Goal: Information Seeking & Learning: Learn about a topic

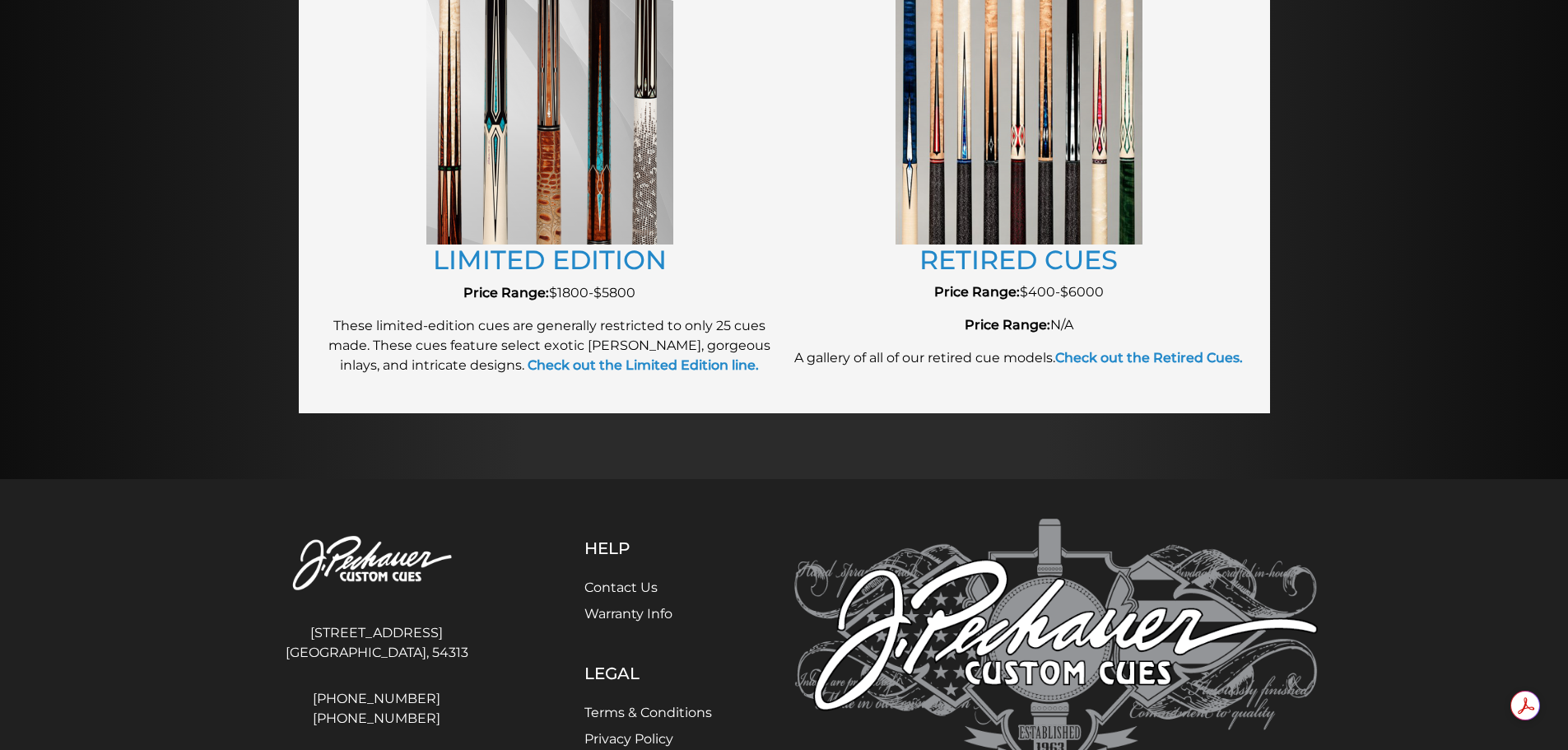
scroll to position [1900, 0]
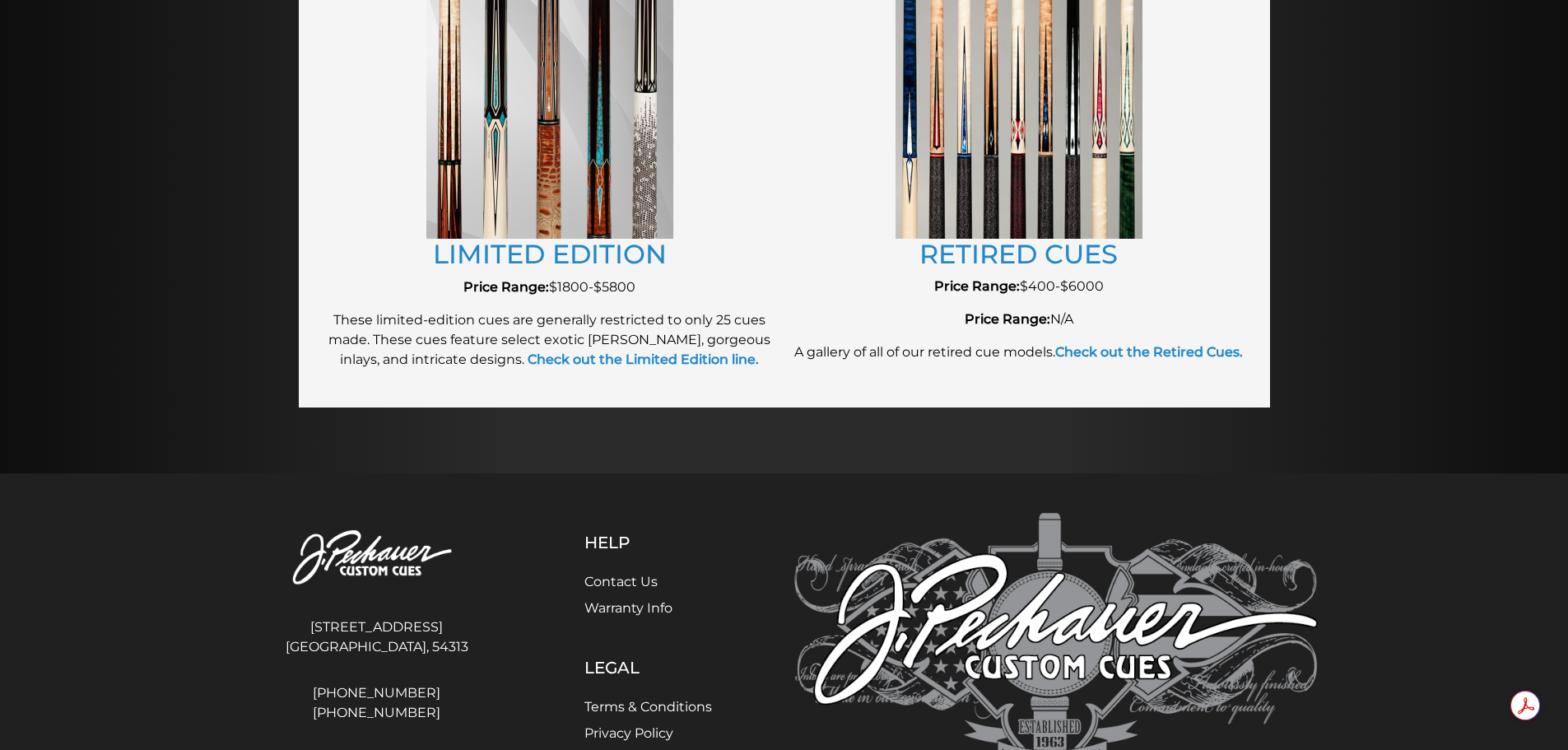
click at [978, 248] on link "RETIRED CUES" at bounding box center [1019, 253] width 199 height 32
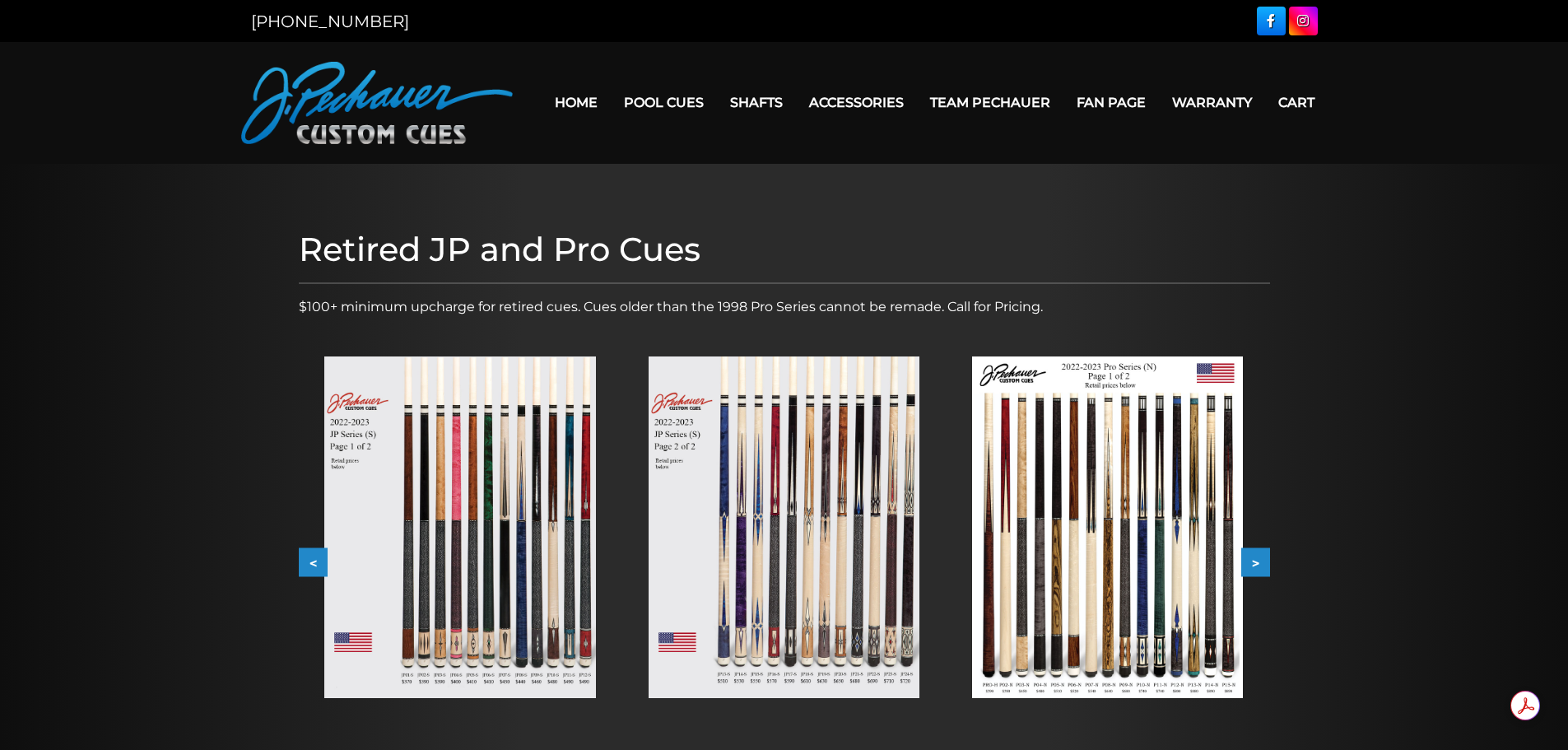
click at [491, 536] on img at bounding box center [459, 528] width 271 height 341
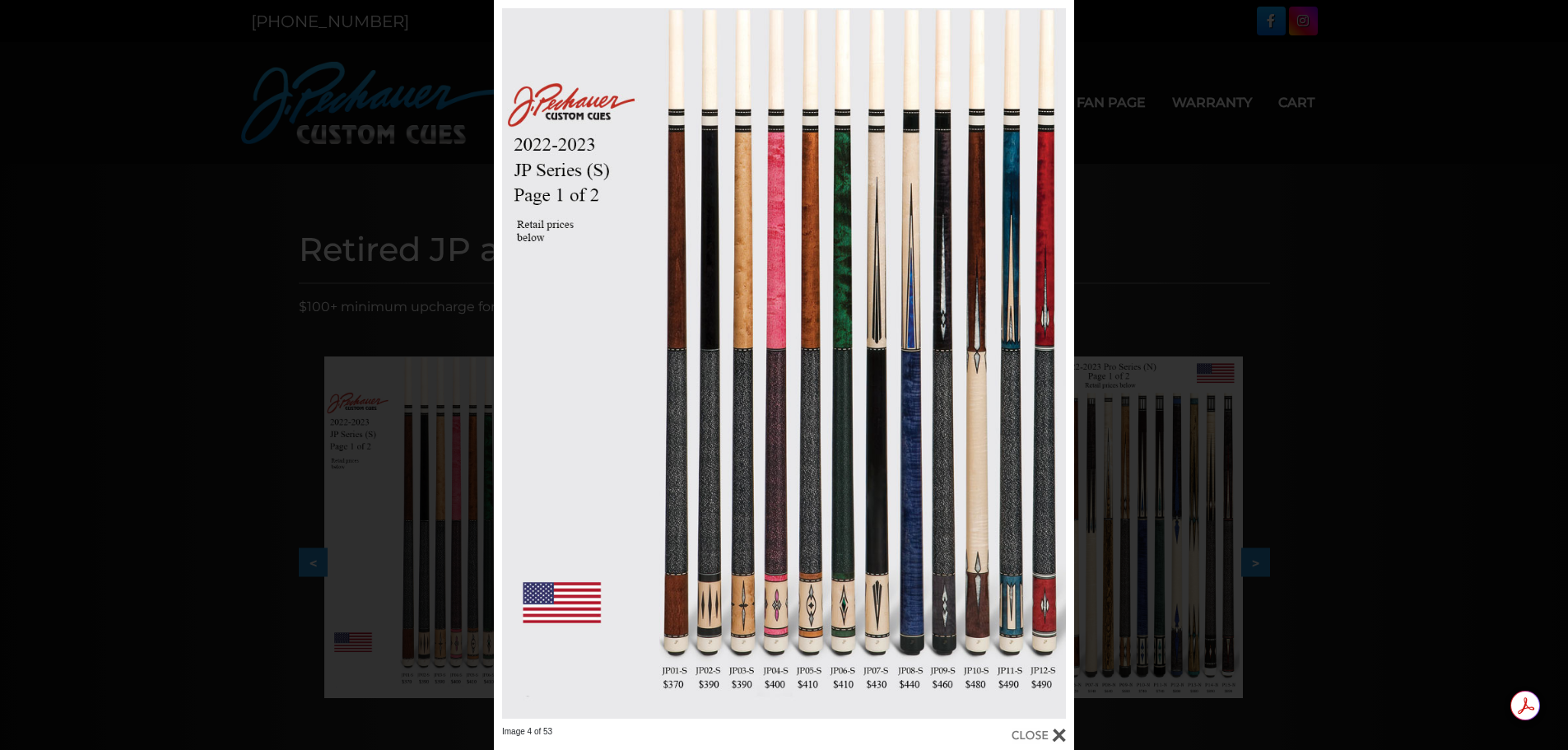
click at [1060, 366] on link at bounding box center [943, 363] width 261 height 726
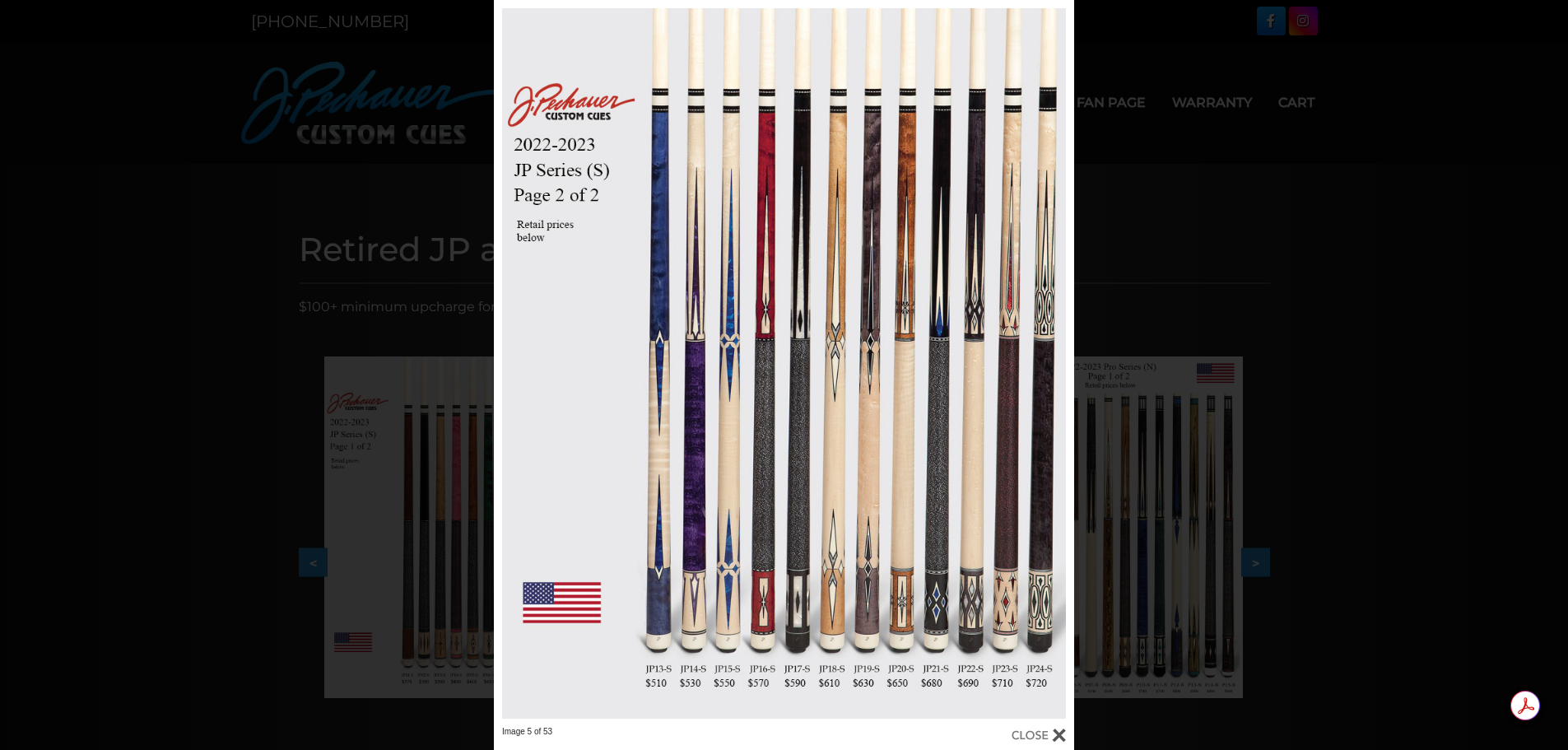
click at [1054, 362] on link at bounding box center [943, 363] width 261 height 726
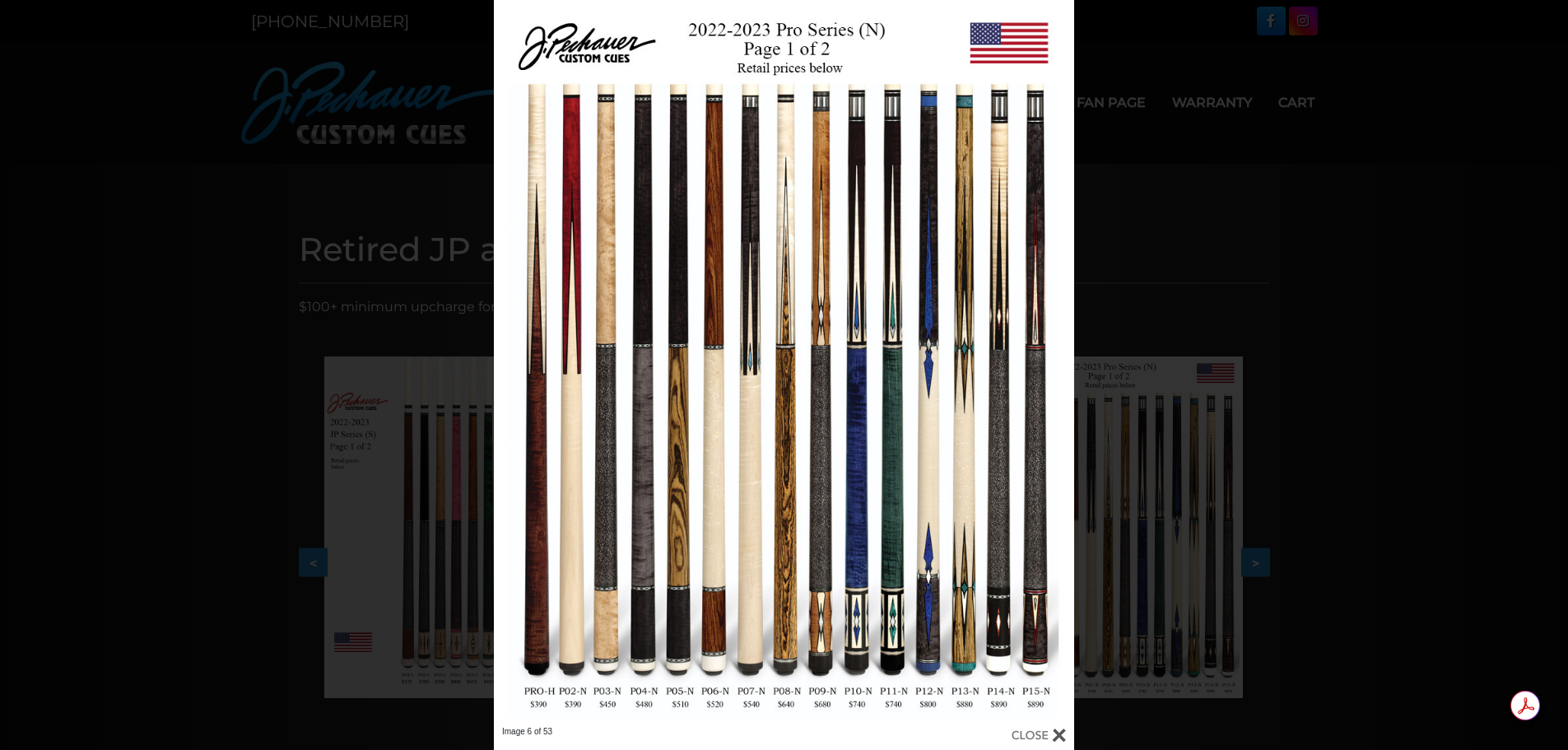
click at [1054, 362] on link at bounding box center [943, 363] width 261 height 726
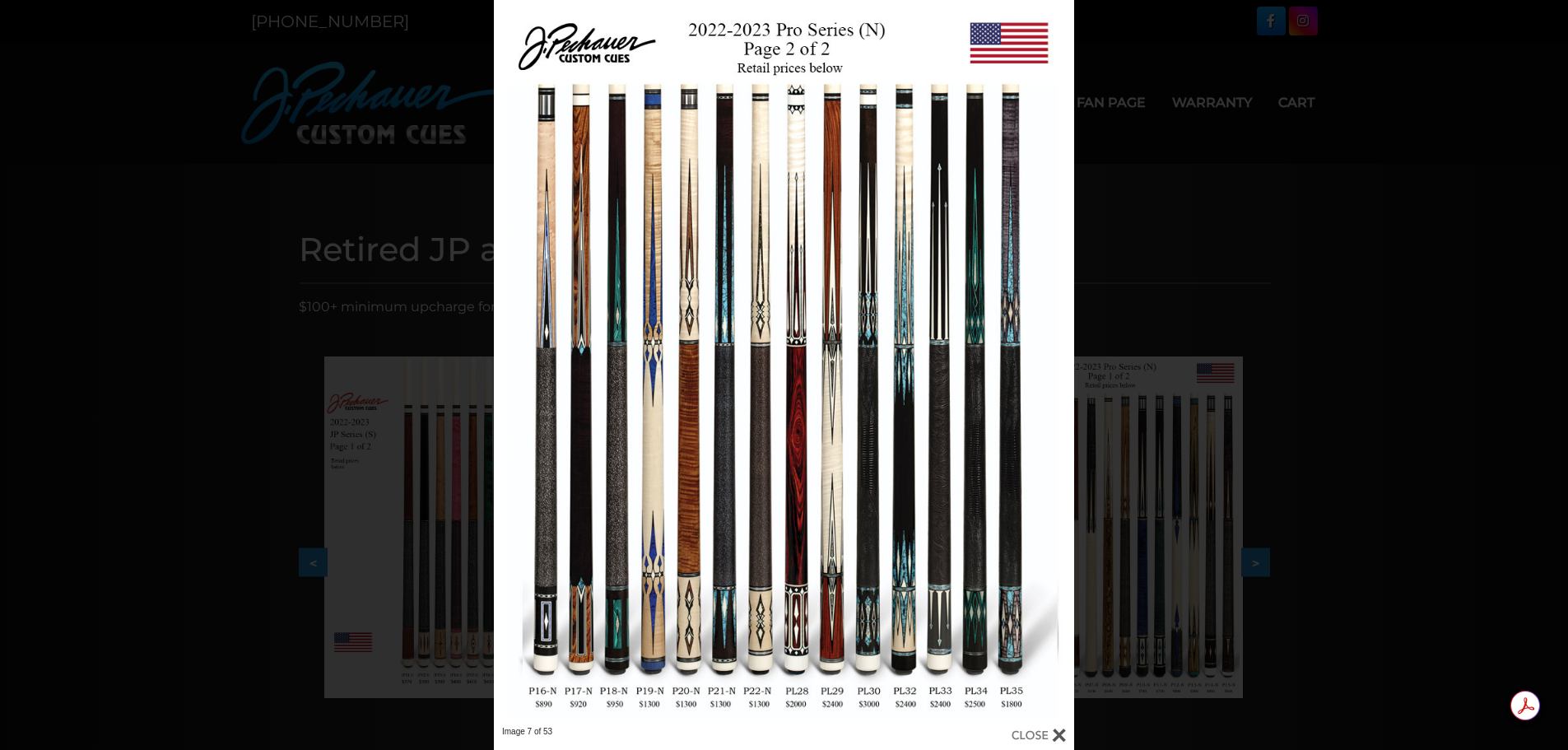
click at [1054, 362] on link at bounding box center [943, 363] width 261 height 726
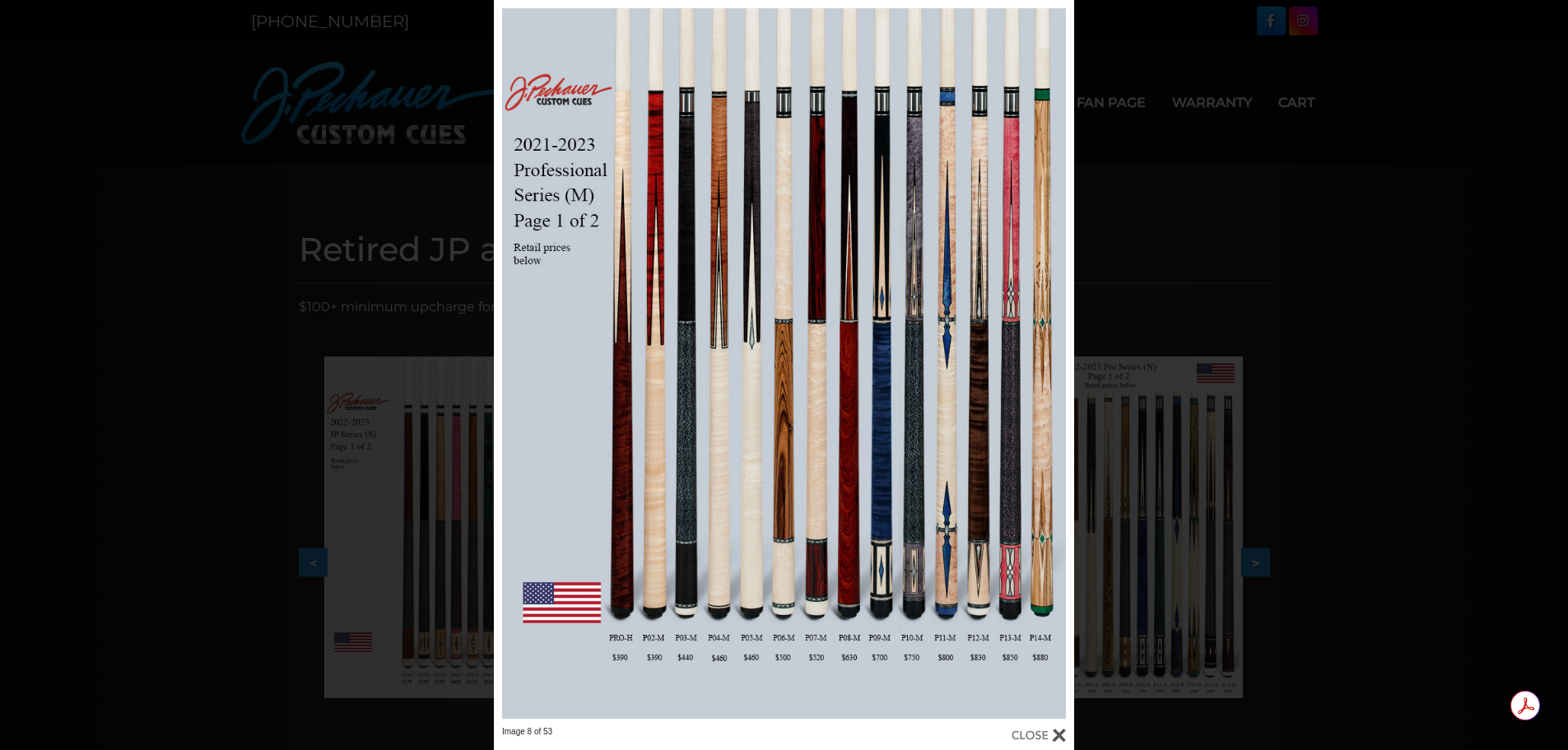
click at [1054, 362] on link at bounding box center [943, 363] width 261 height 726
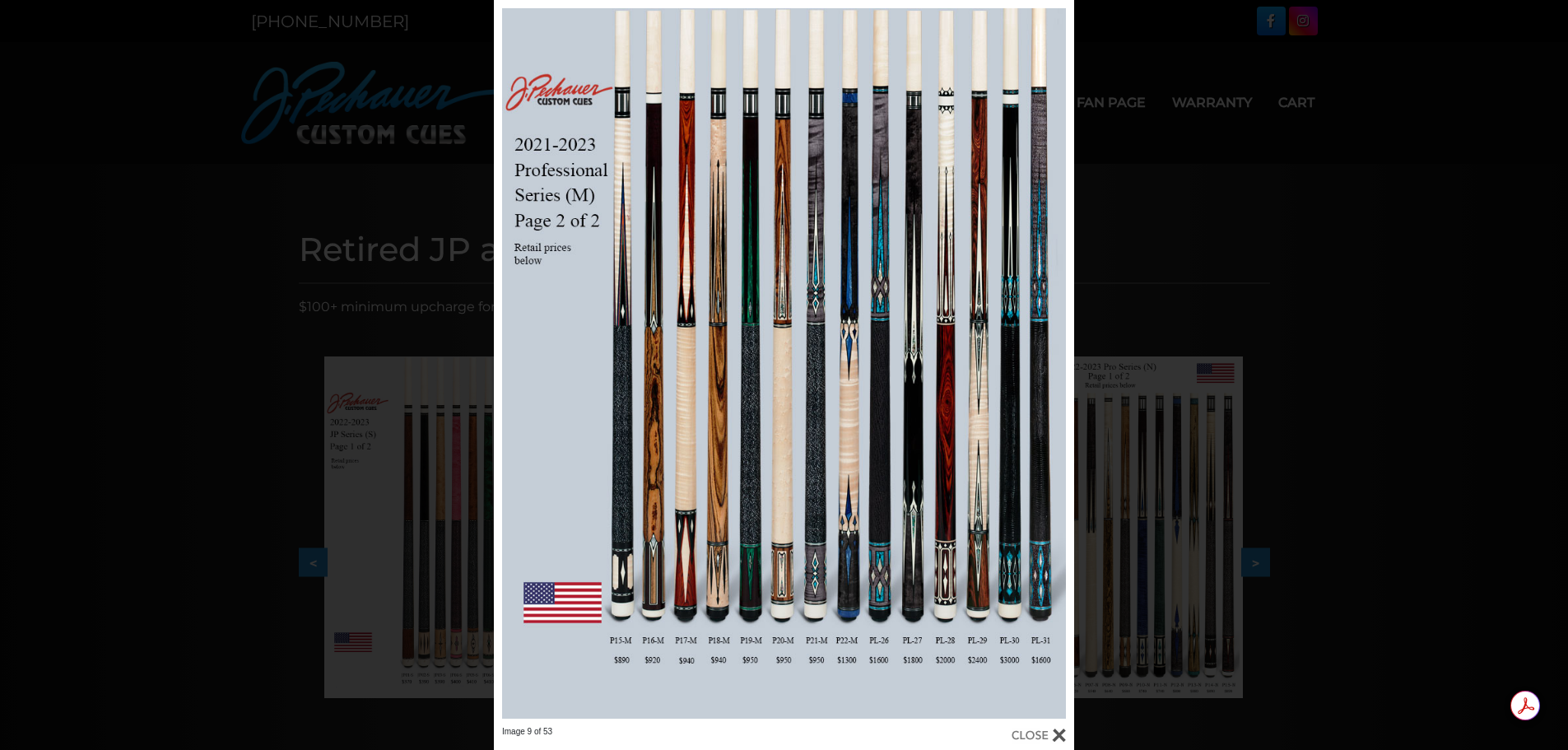
click at [1054, 362] on link at bounding box center [943, 363] width 261 height 726
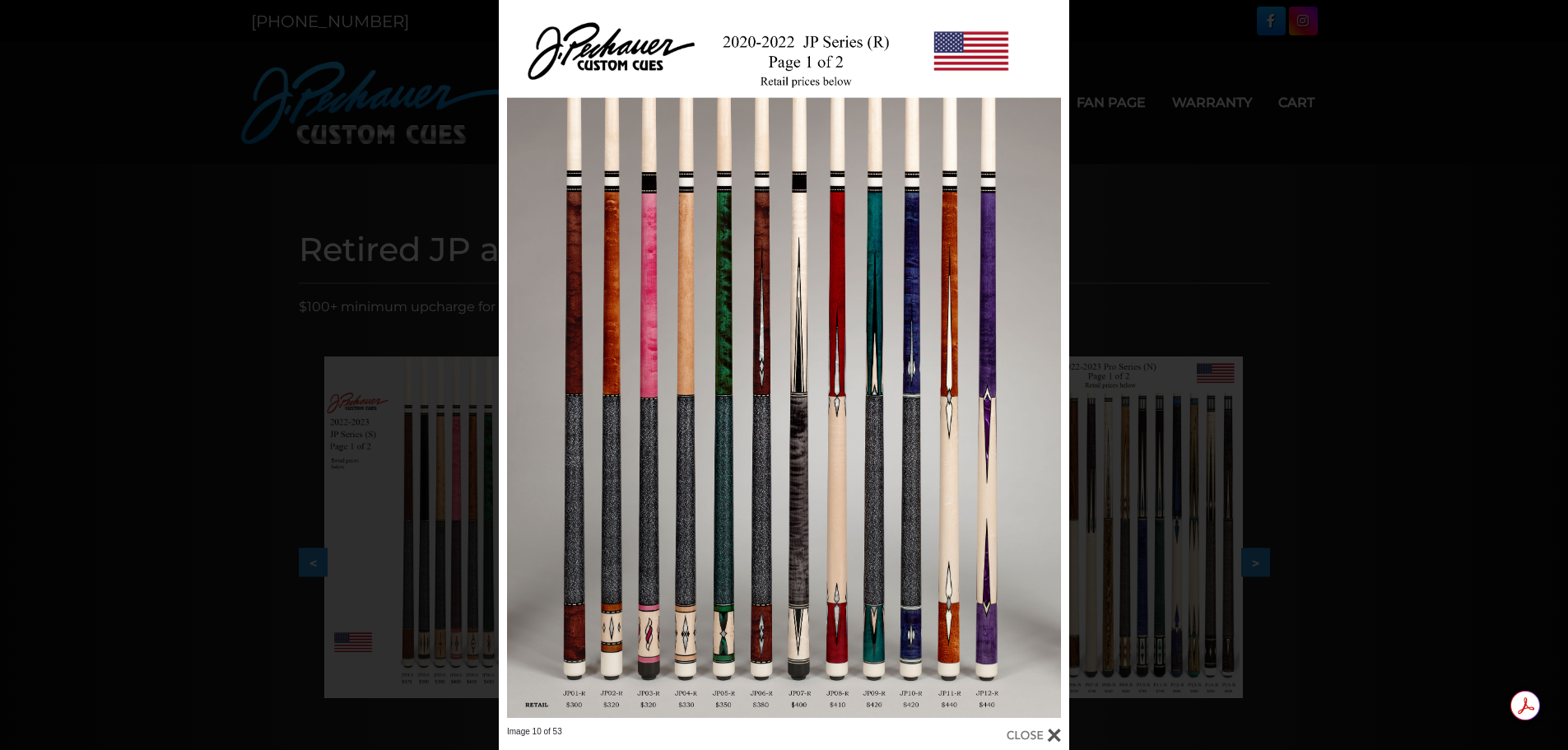
click at [1054, 362] on link at bounding box center [941, 363] width 257 height 726
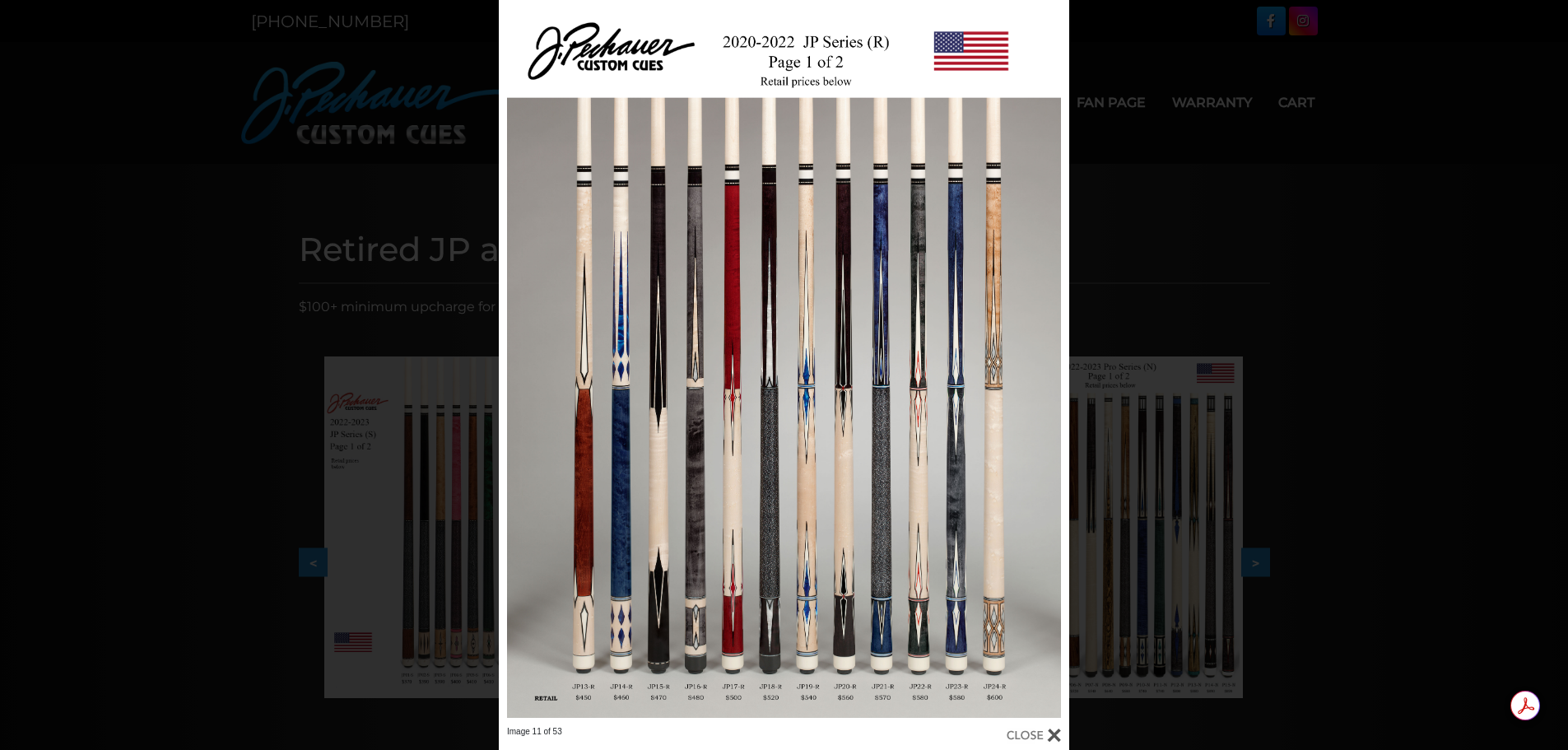
click at [1055, 366] on link at bounding box center [941, 363] width 257 height 726
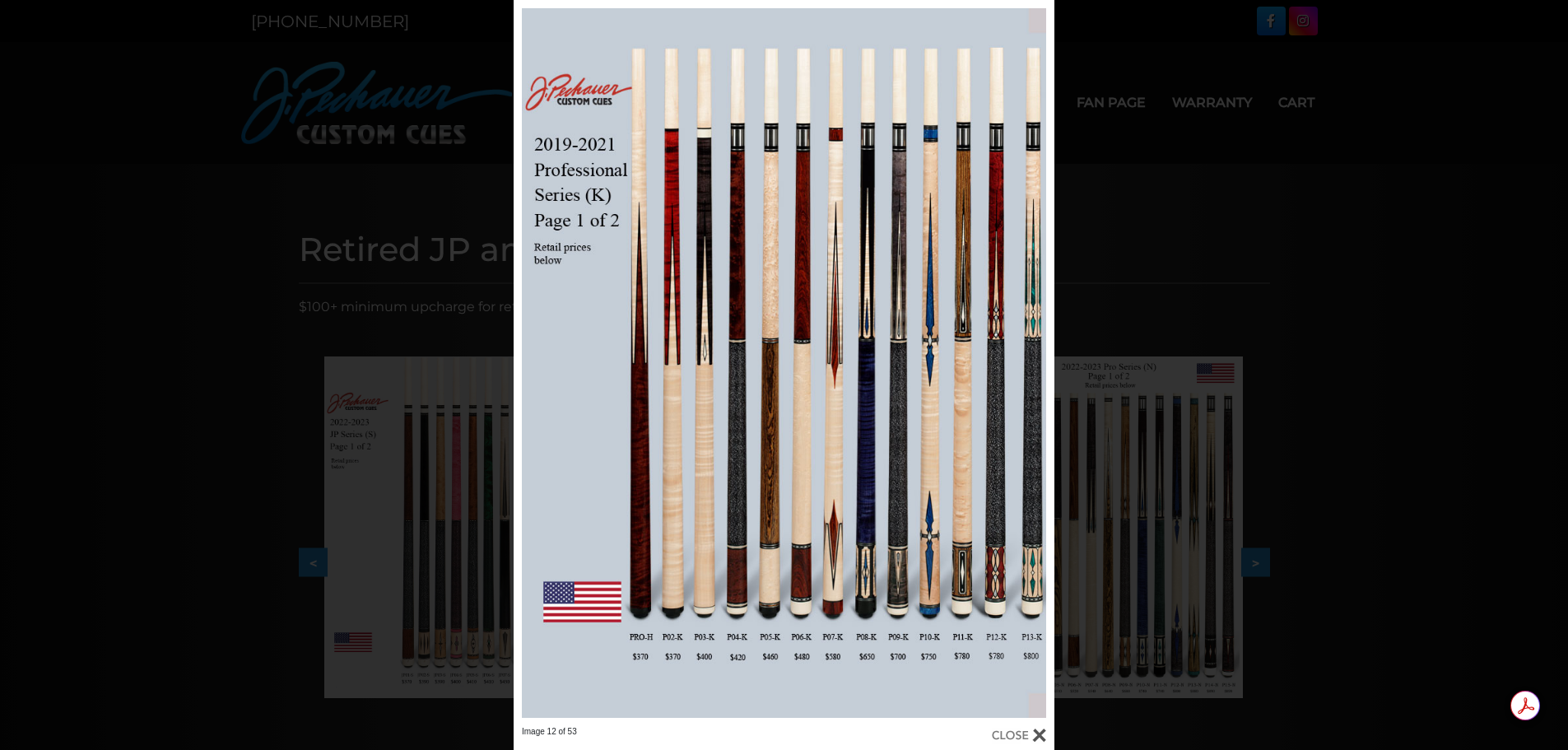
click at [1036, 364] on link at bounding box center [932, 363] width 243 height 726
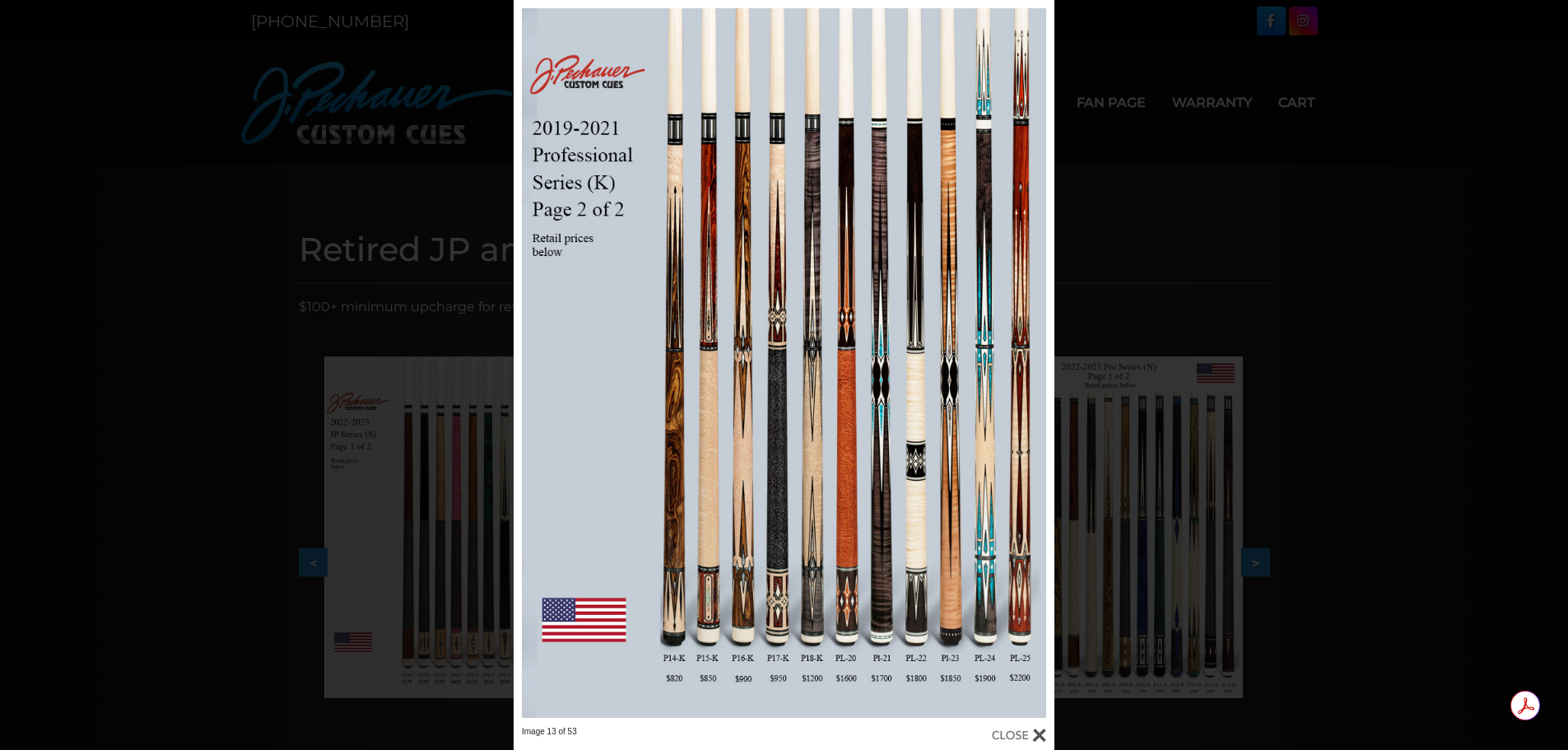
click at [1036, 364] on link at bounding box center [932, 363] width 243 height 726
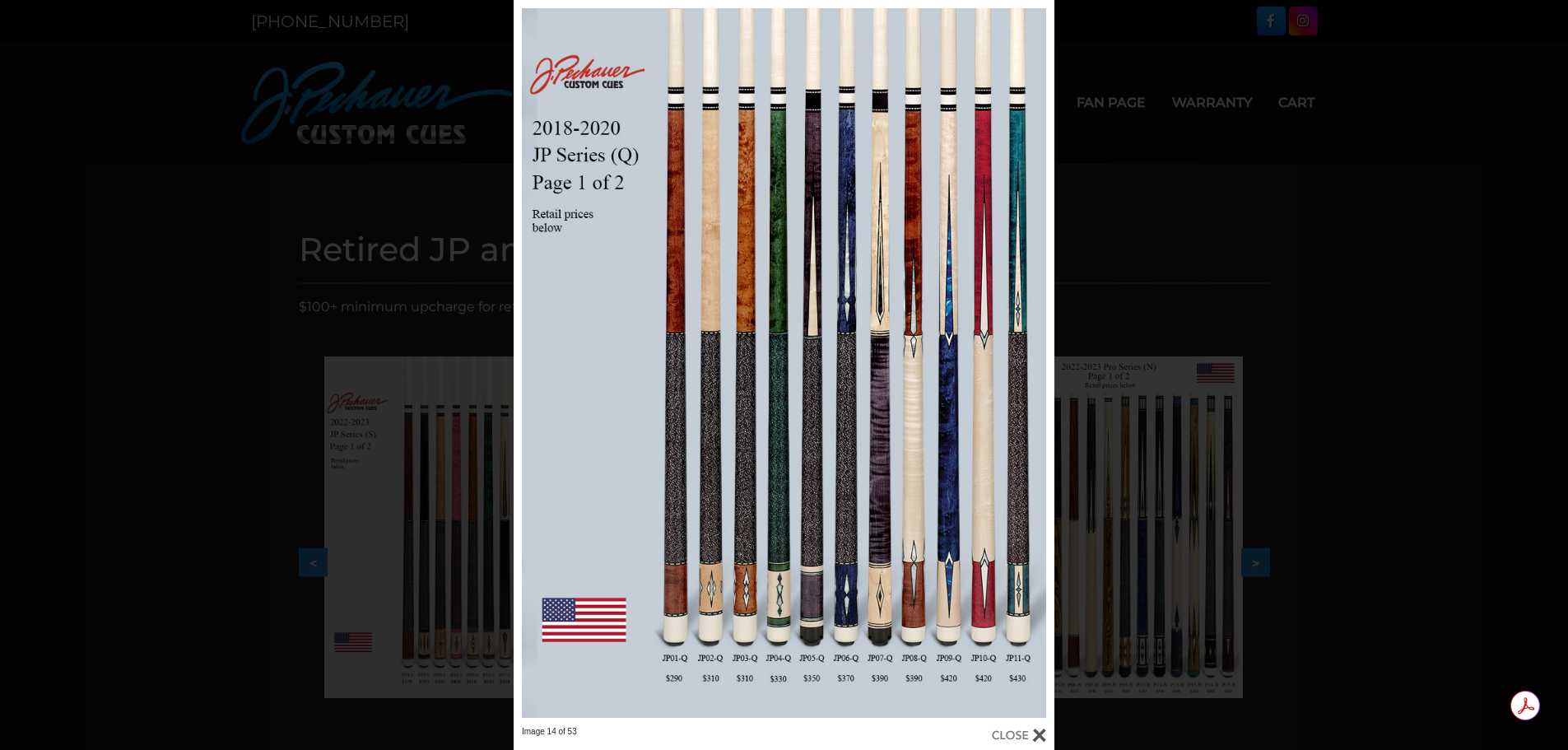
click at [1036, 364] on link at bounding box center [932, 363] width 243 height 726
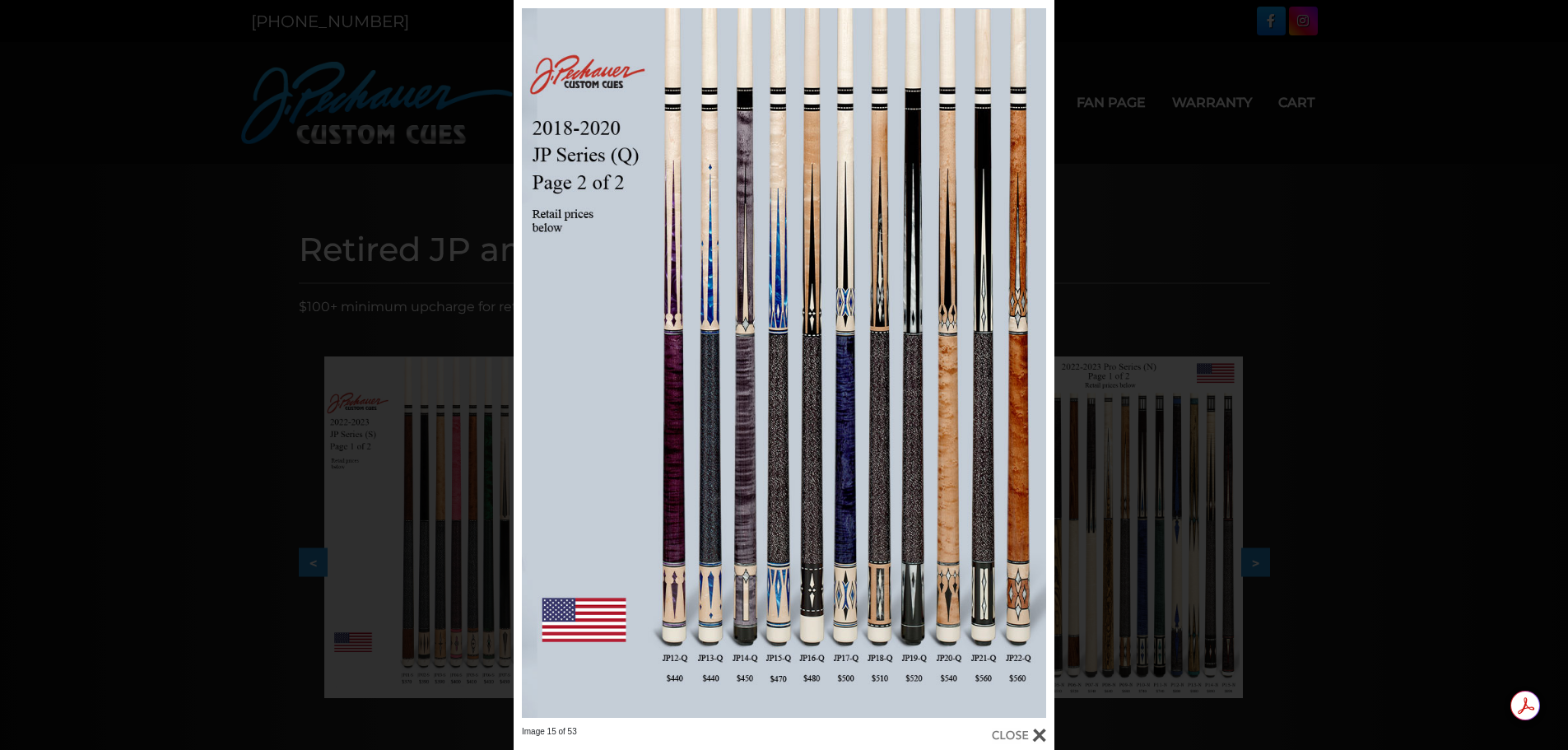
click at [1036, 364] on link at bounding box center [932, 363] width 243 height 726
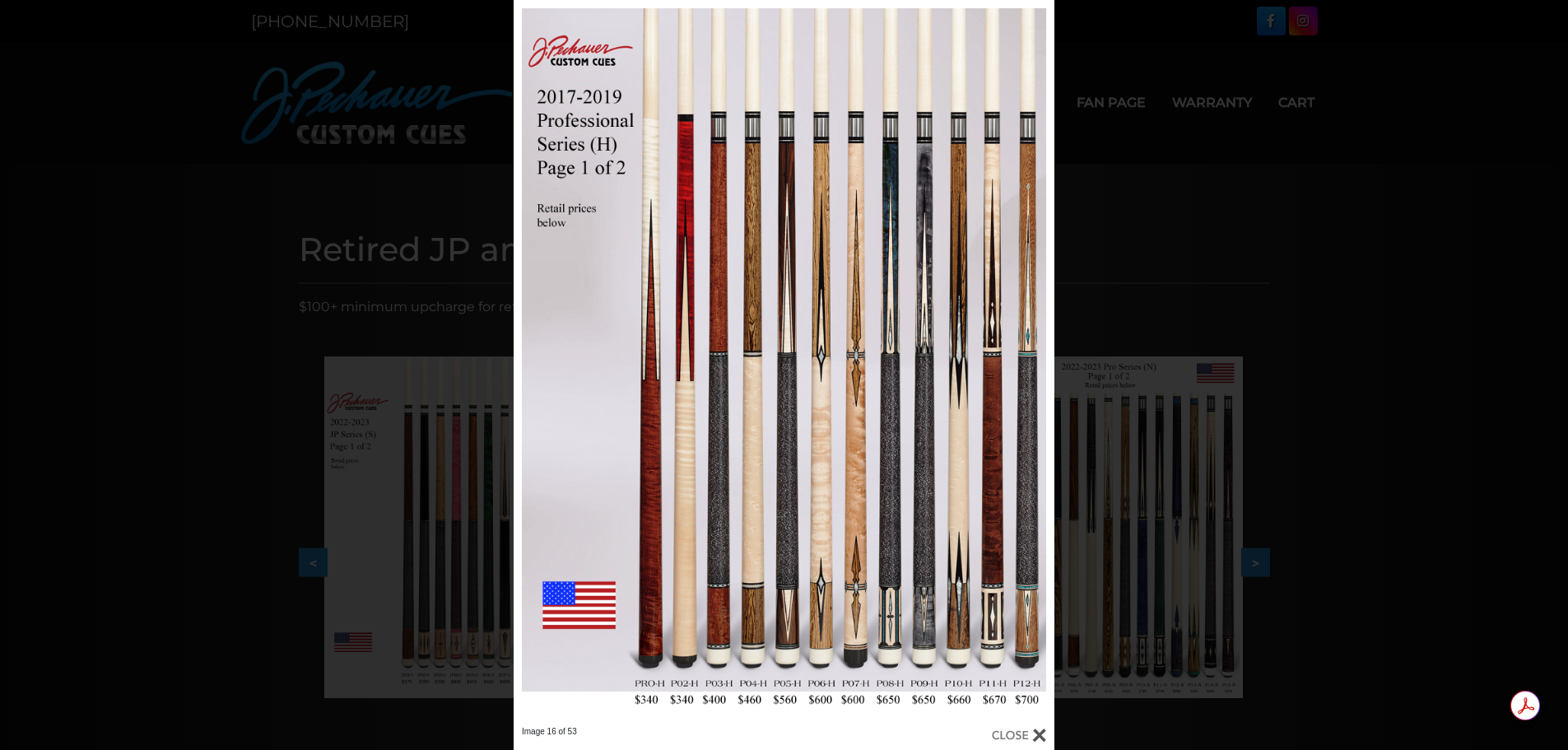
click at [530, 360] on link at bounding box center [636, 363] width 243 height 726
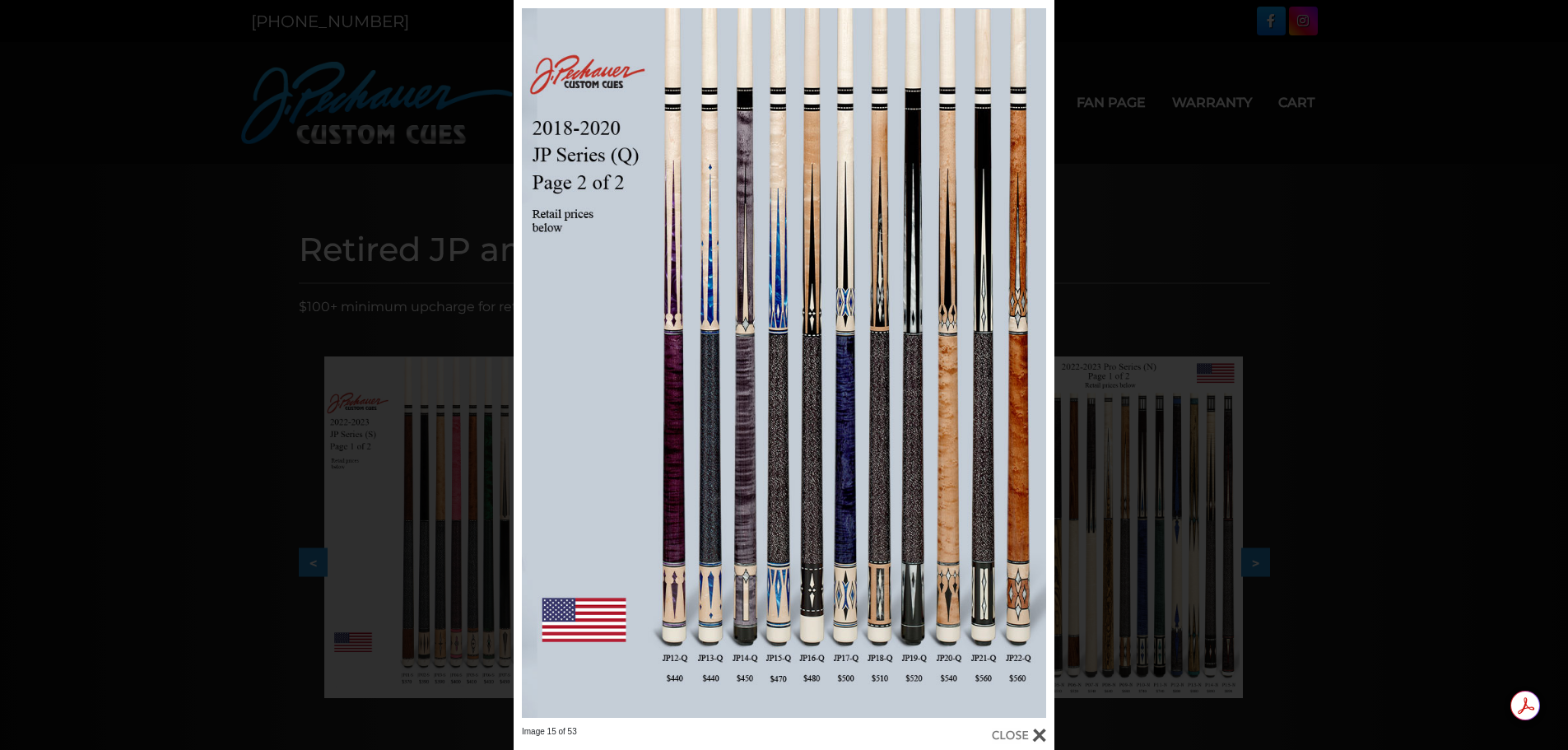
click at [1031, 368] on link at bounding box center [932, 363] width 243 height 726
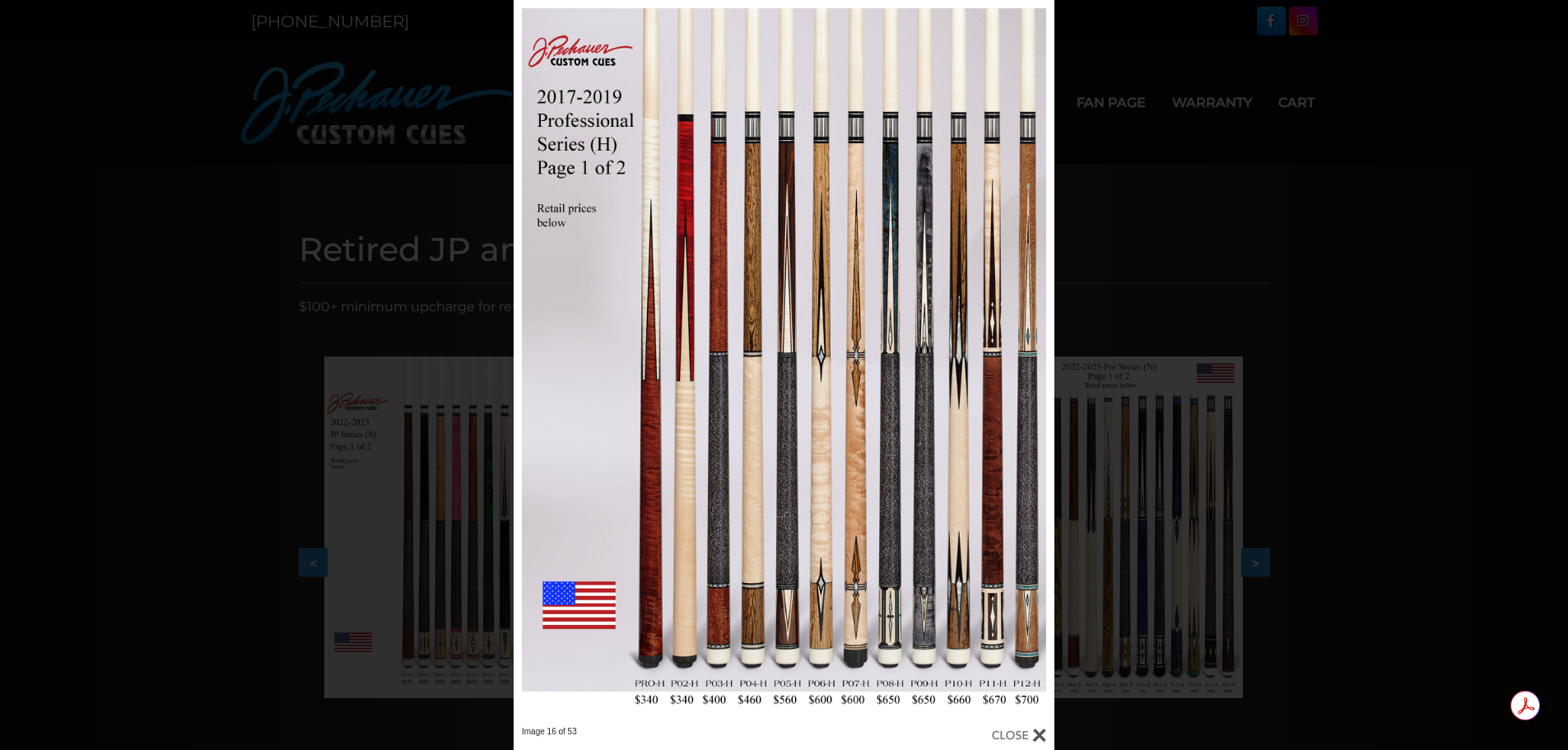
click at [1031, 365] on link at bounding box center [932, 363] width 243 height 726
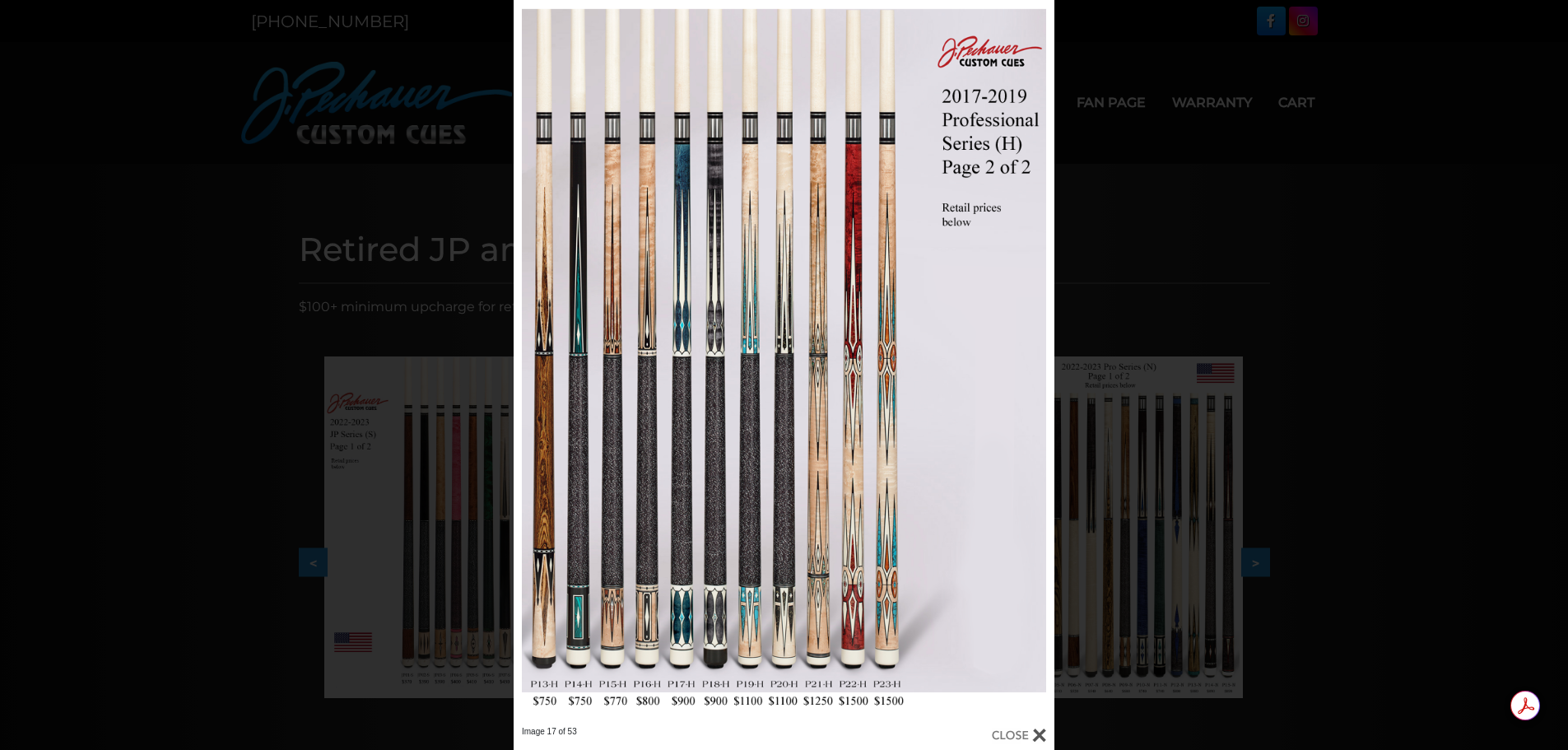
click at [1031, 365] on link at bounding box center [932, 363] width 243 height 726
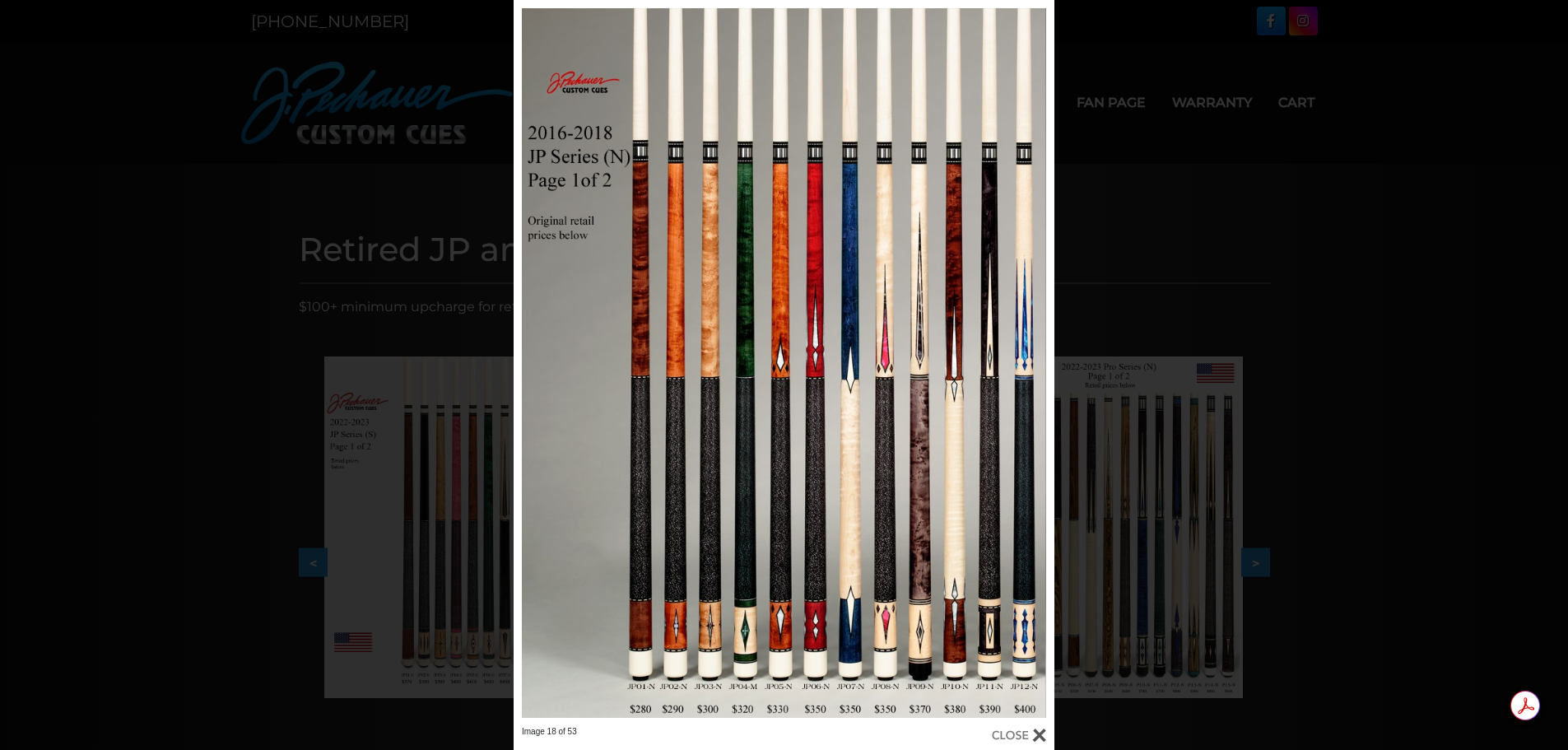
click at [1031, 365] on link at bounding box center [932, 363] width 243 height 726
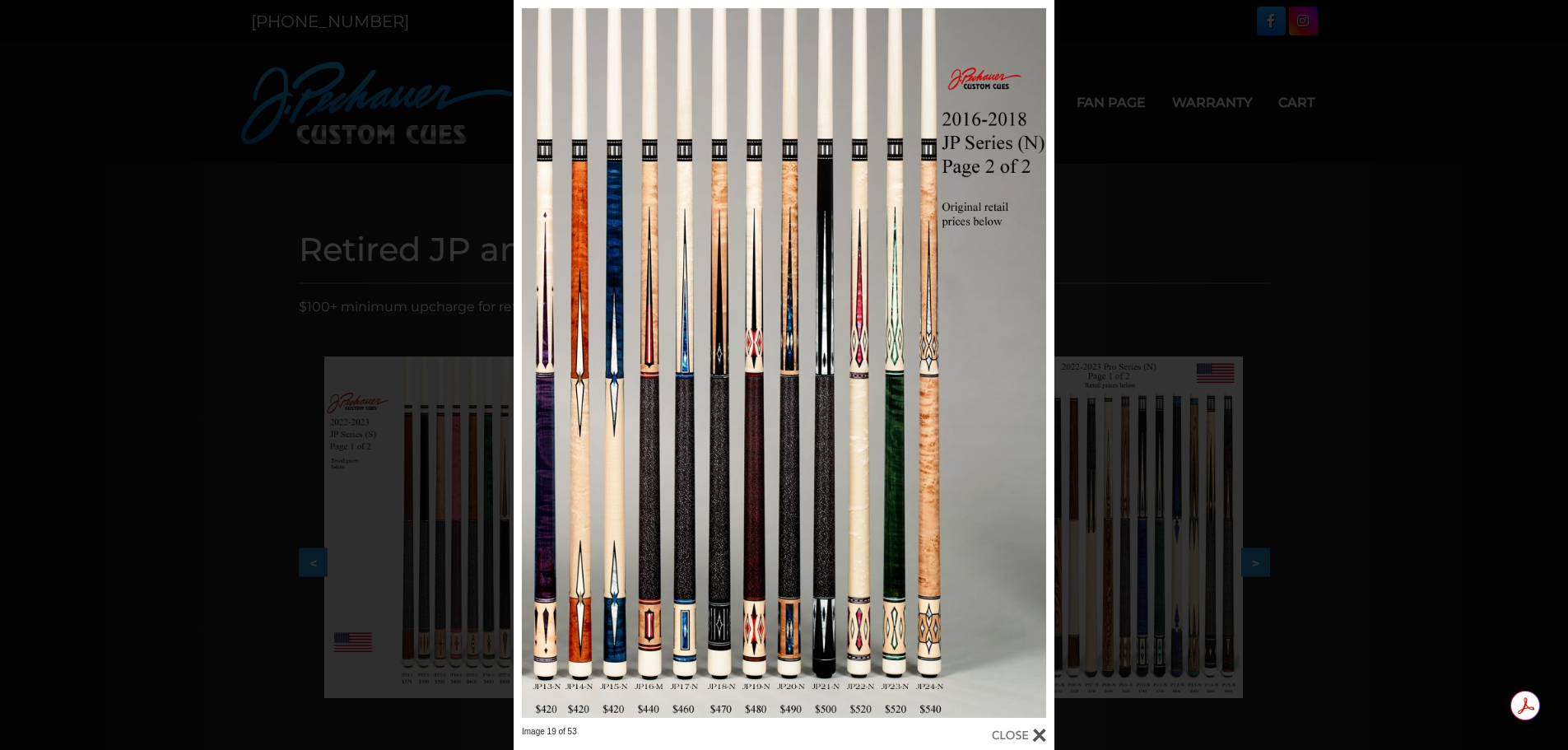
click at [1031, 365] on link at bounding box center [932, 363] width 243 height 726
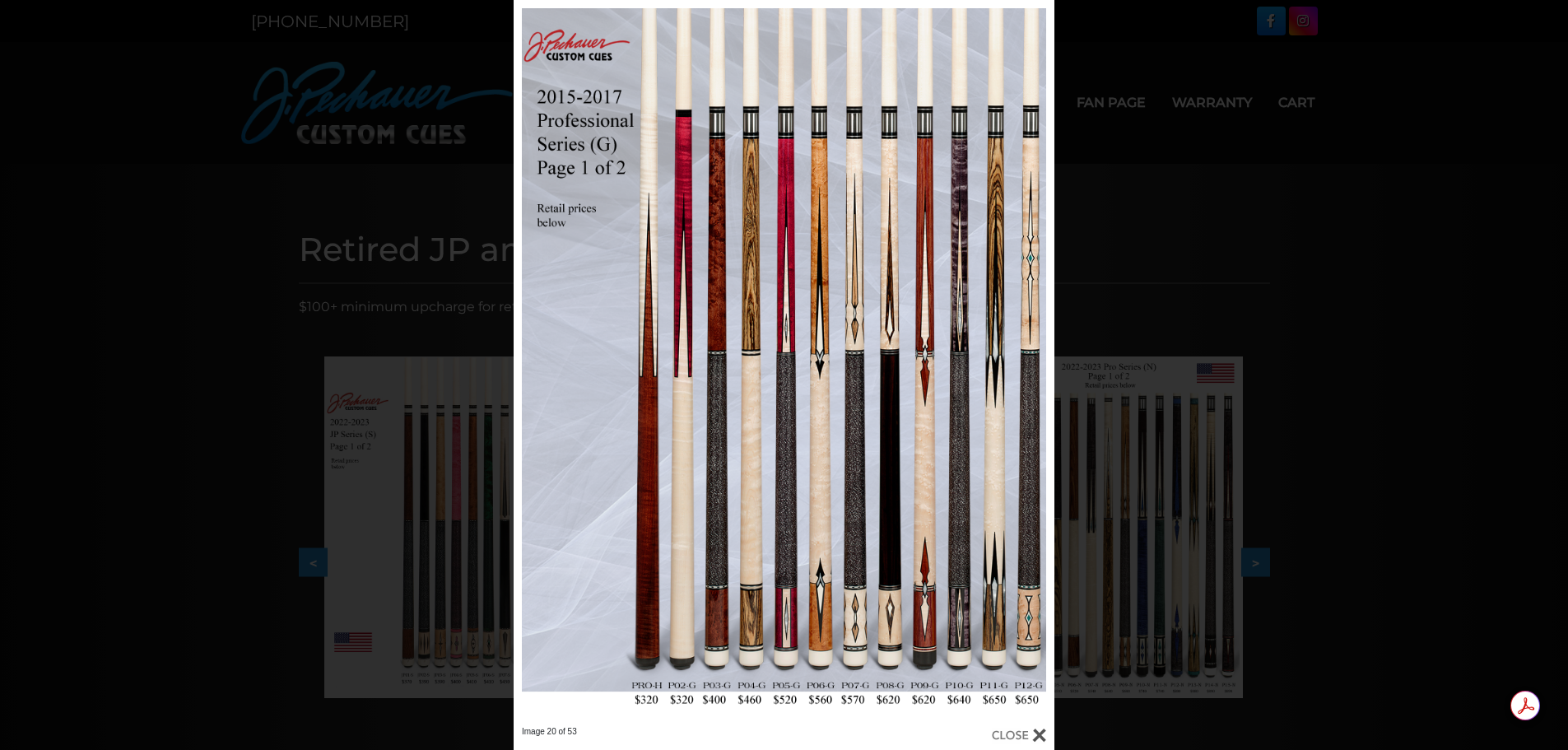
click at [1031, 365] on link at bounding box center [932, 363] width 243 height 726
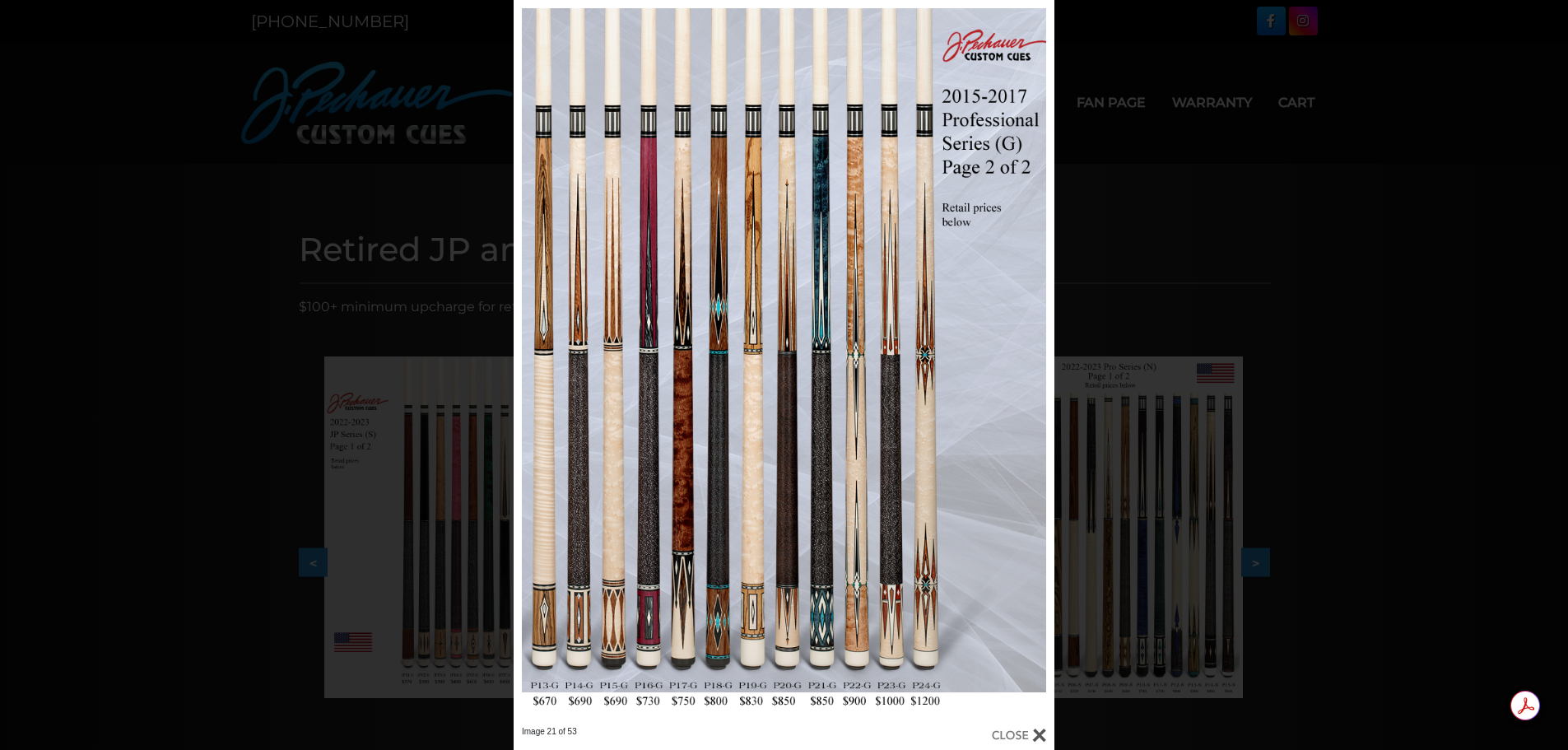
click at [1031, 365] on link at bounding box center [932, 363] width 243 height 726
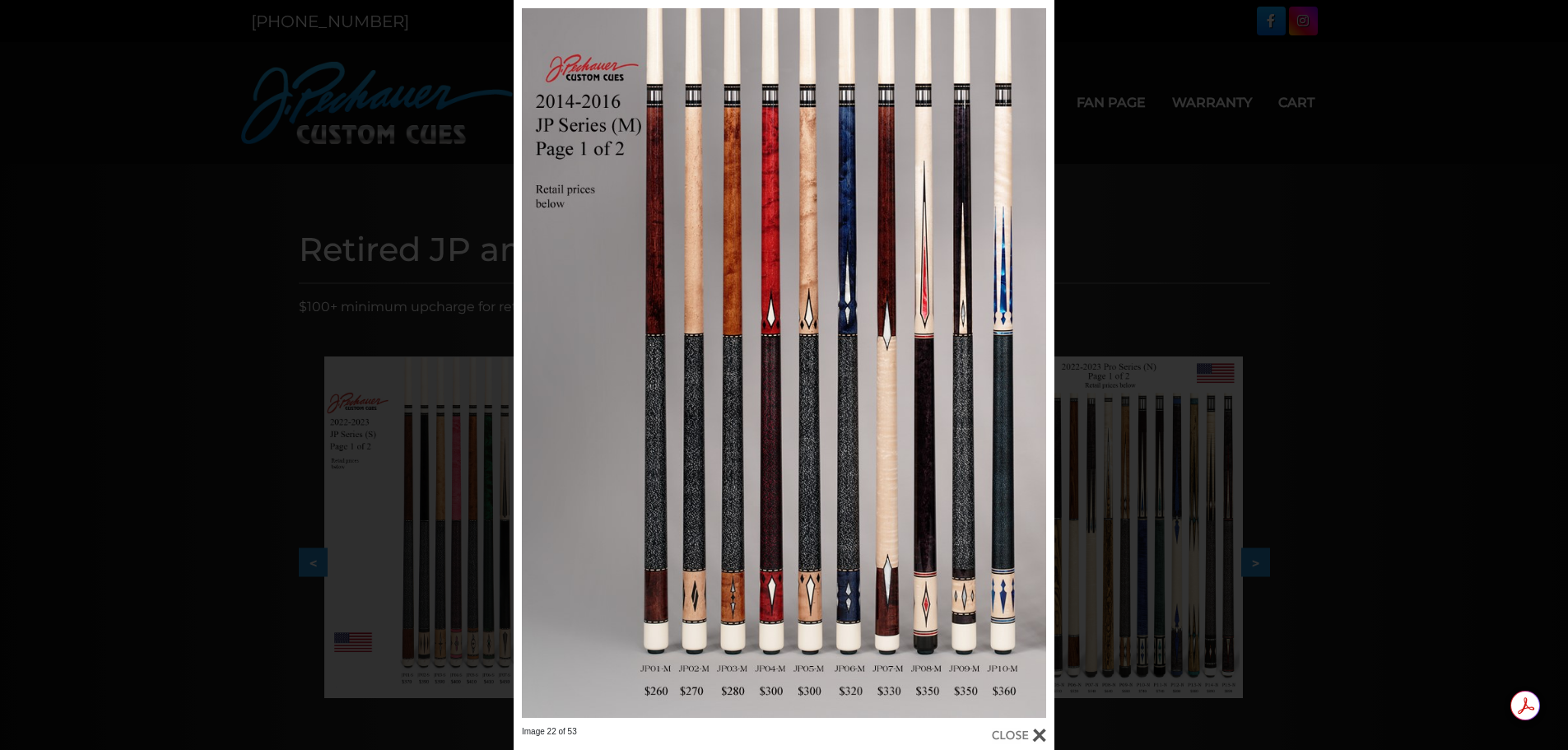
click at [1031, 365] on link at bounding box center [932, 363] width 243 height 726
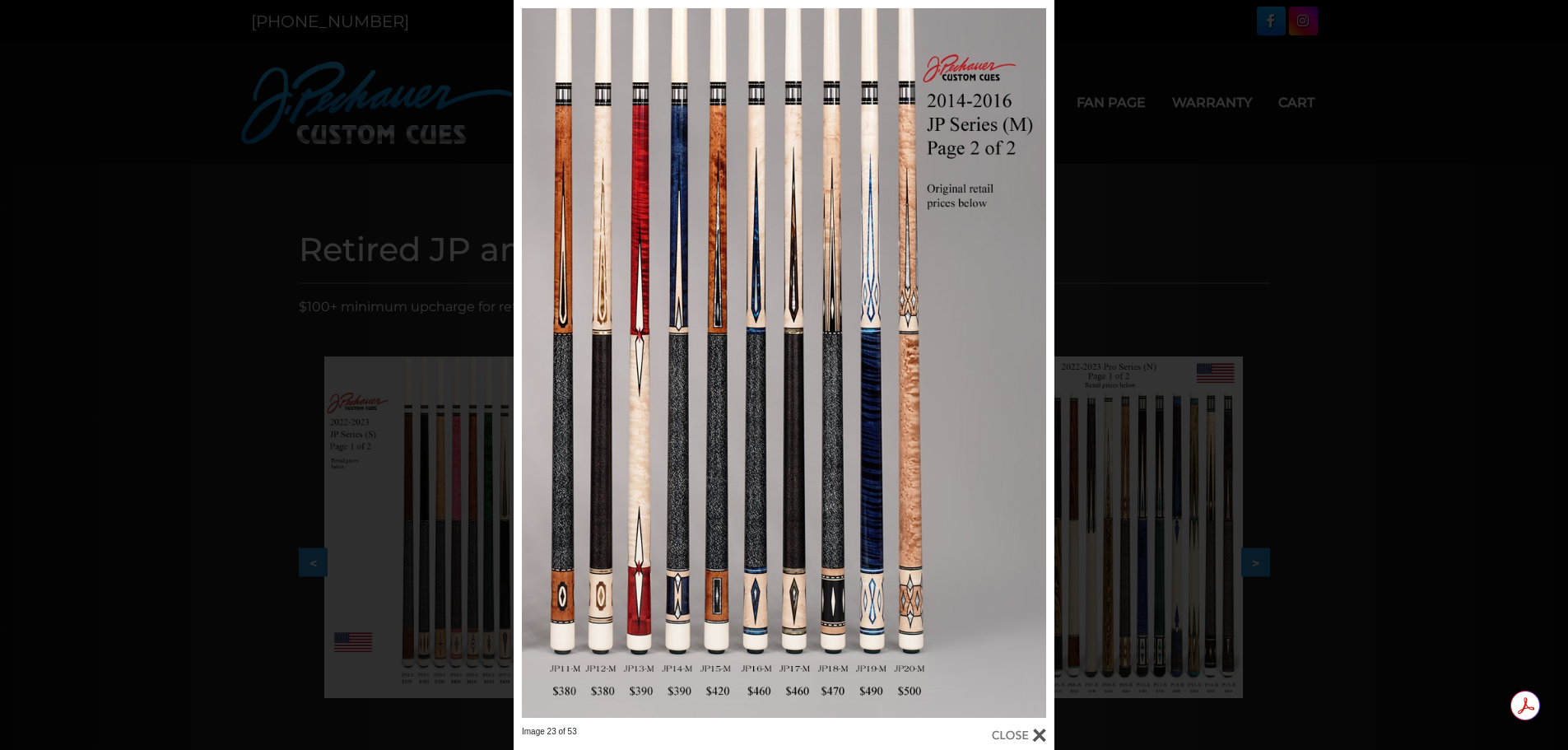
click at [1031, 365] on link at bounding box center [932, 363] width 243 height 726
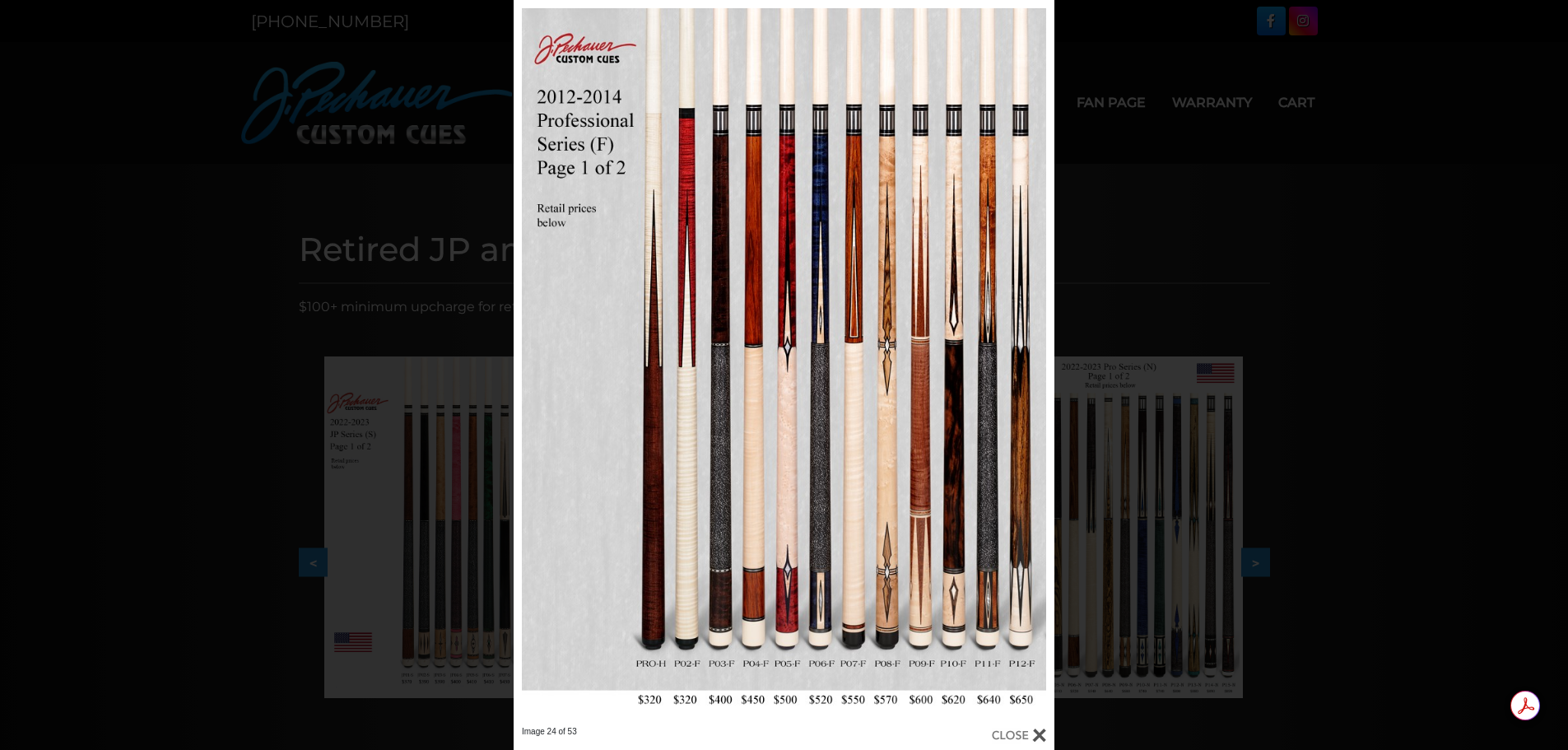
click at [1037, 366] on link at bounding box center [932, 363] width 243 height 726
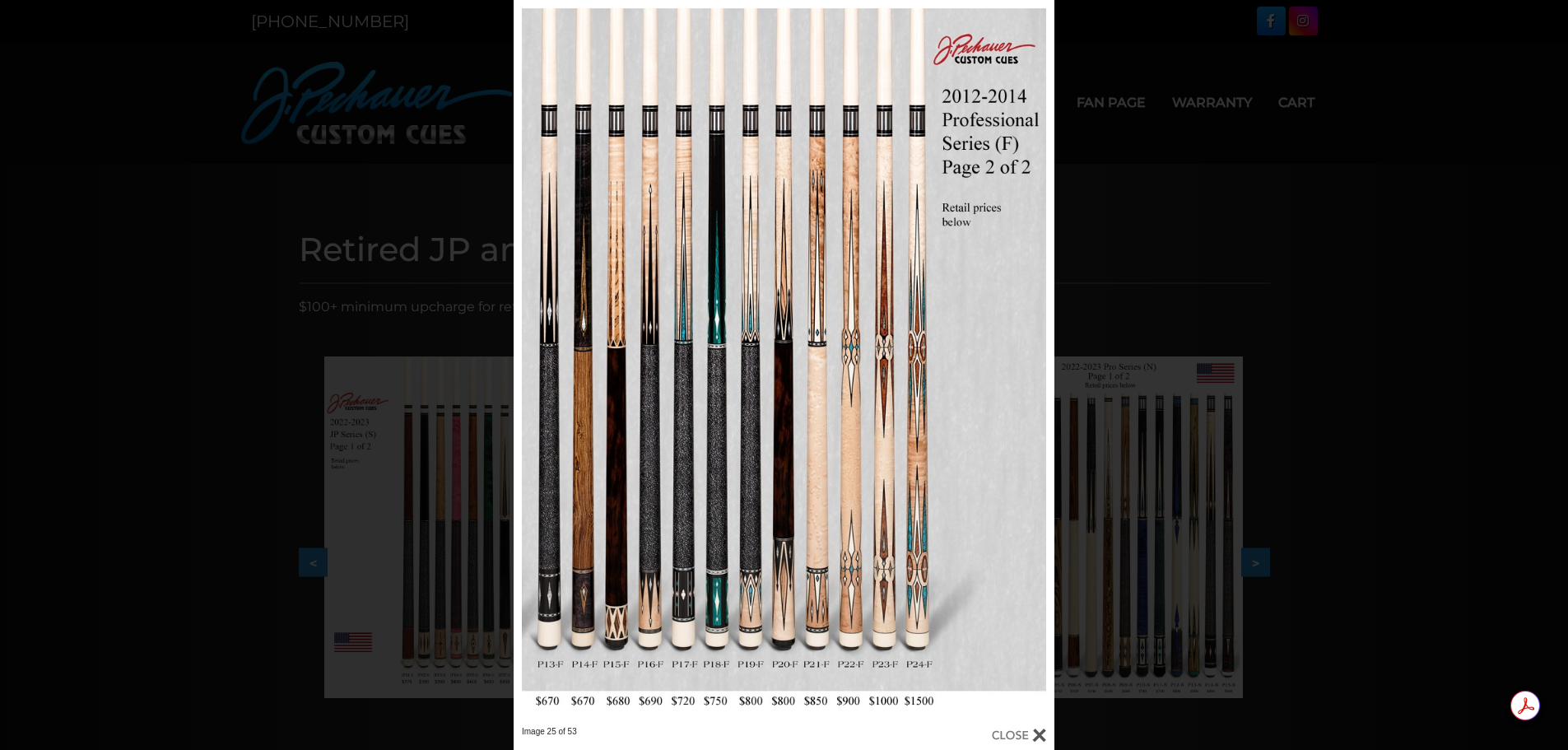
click at [1037, 366] on link at bounding box center [932, 363] width 243 height 726
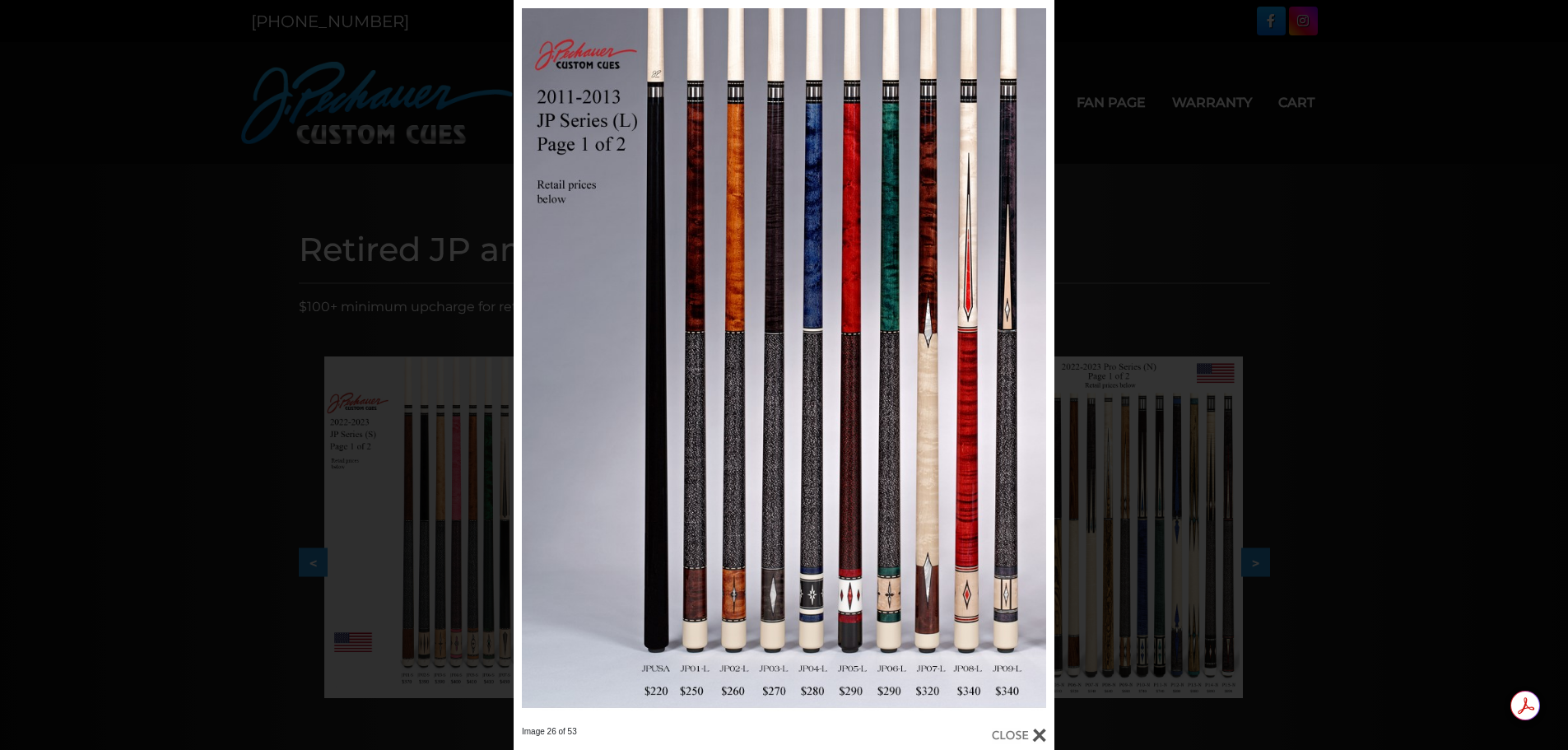
click at [1037, 366] on link at bounding box center [932, 363] width 243 height 726
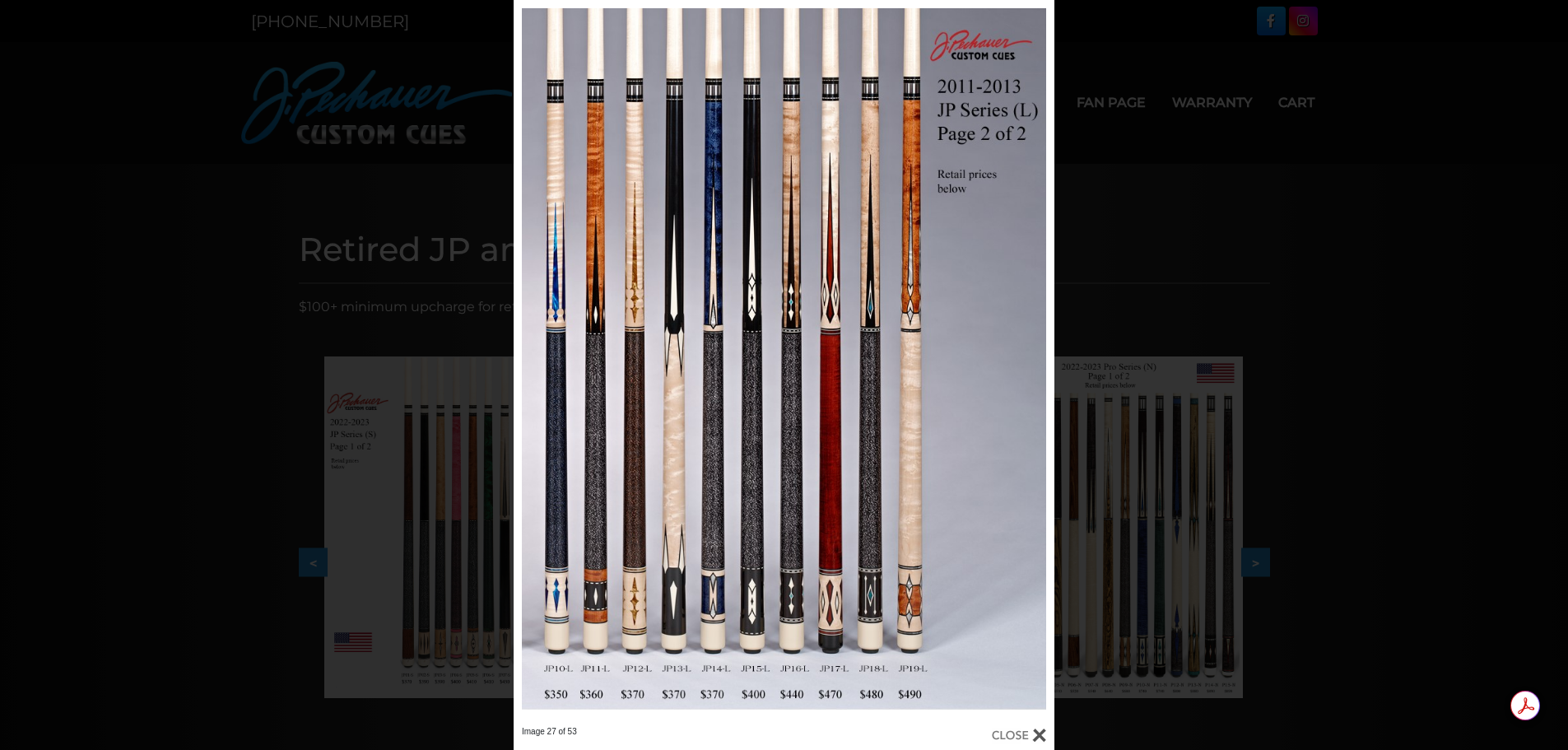
click at [1037, 366] on link at bounding box center [932, 363] width 243 height 726
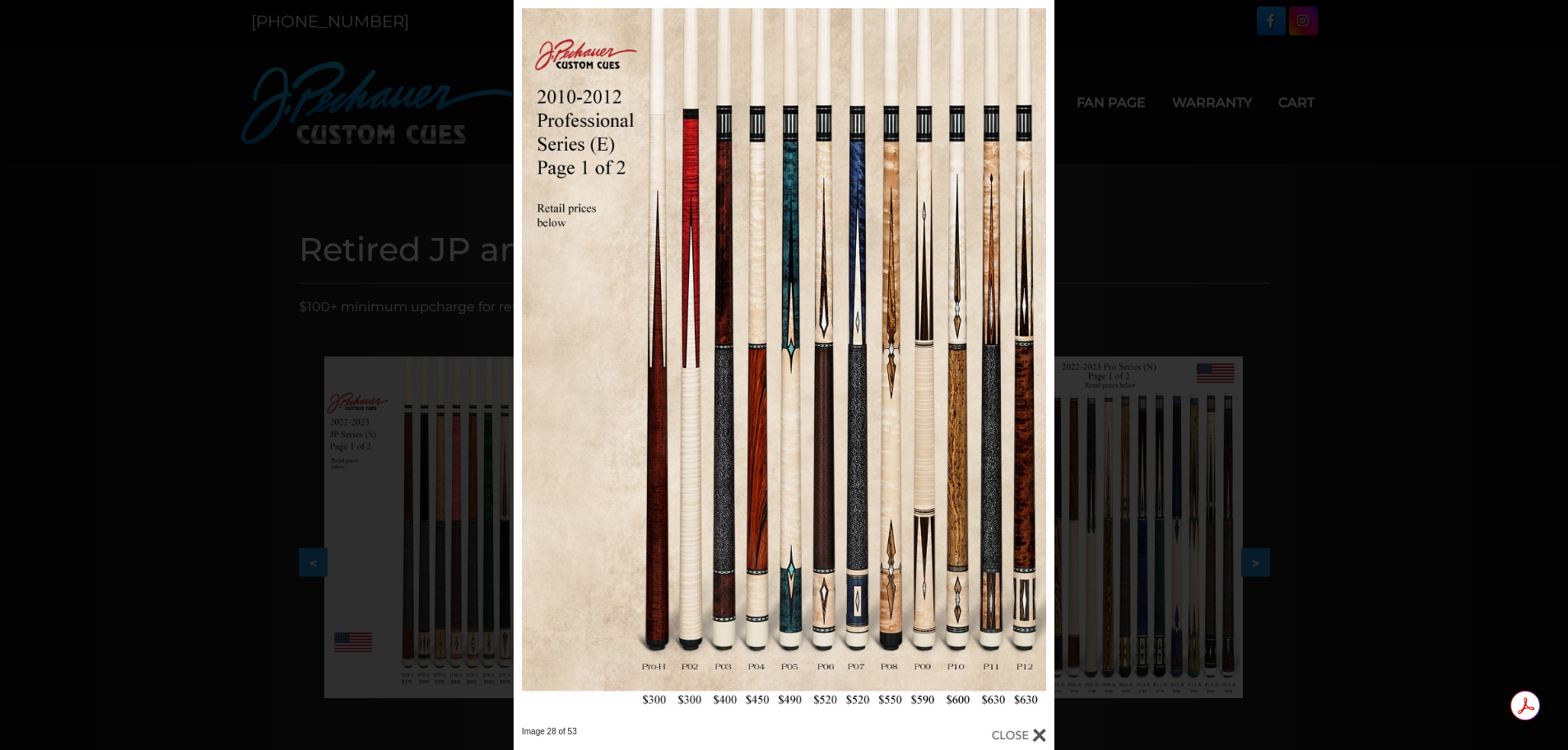
click at [1037, 366] on link at bounding box center [932, 363] width 243 height 726
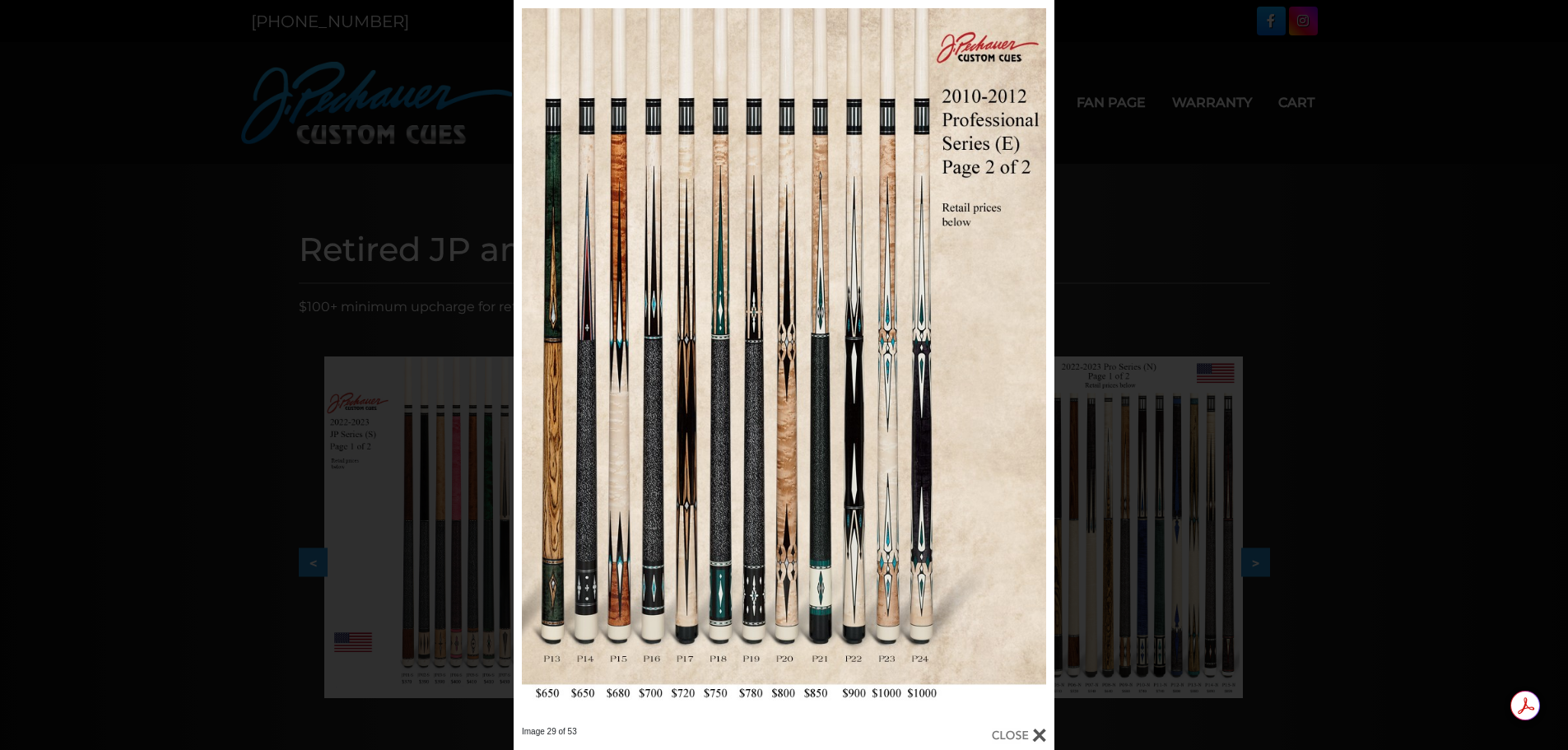
click at [1037, 366] on link at bounding box center [932, 363] width 243 height 726
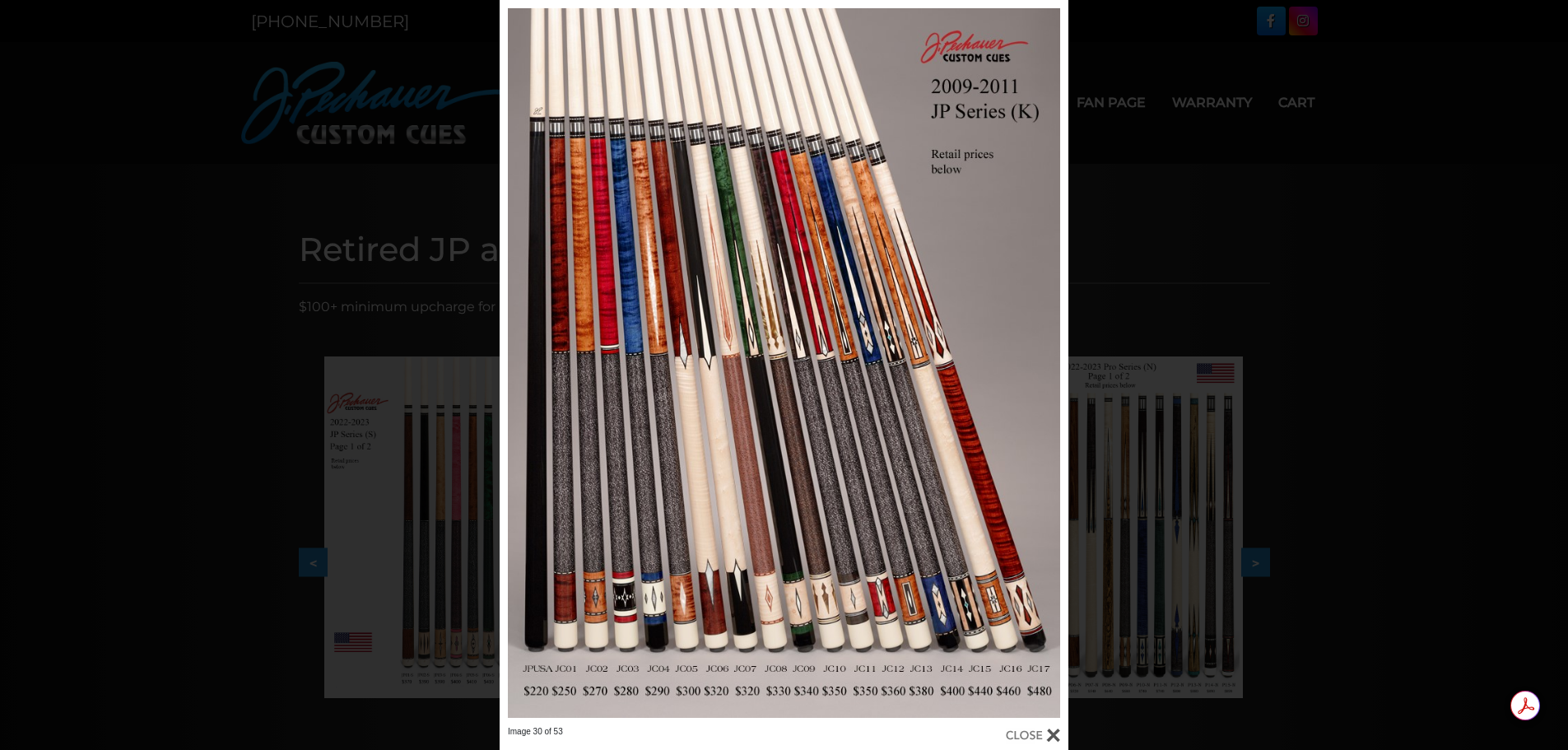
click at [1054, 361] on link at bounding box center [941, 363] width 256 height 726
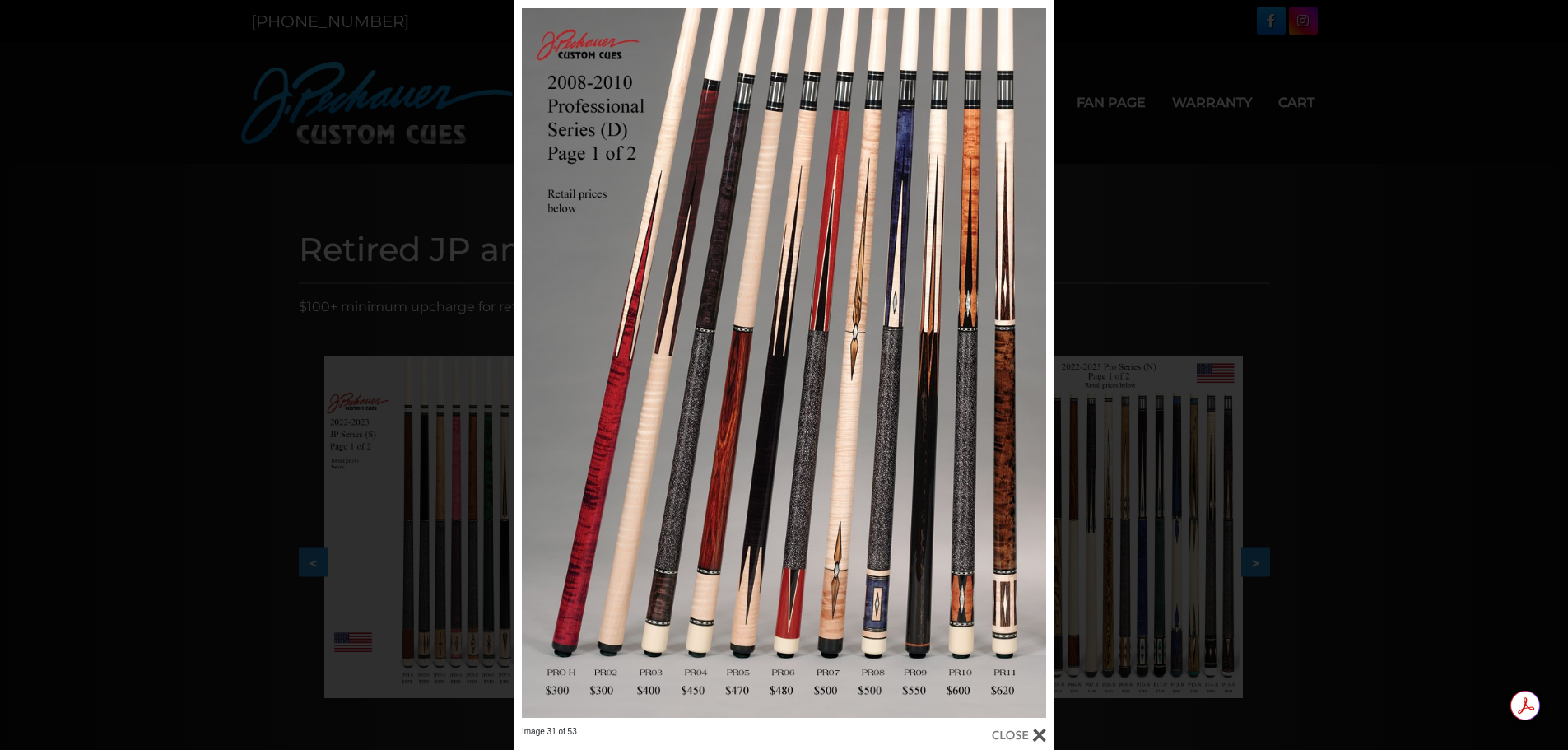
click at [1039, 360] on link at bounding box center [932, 363] width 243 height 726
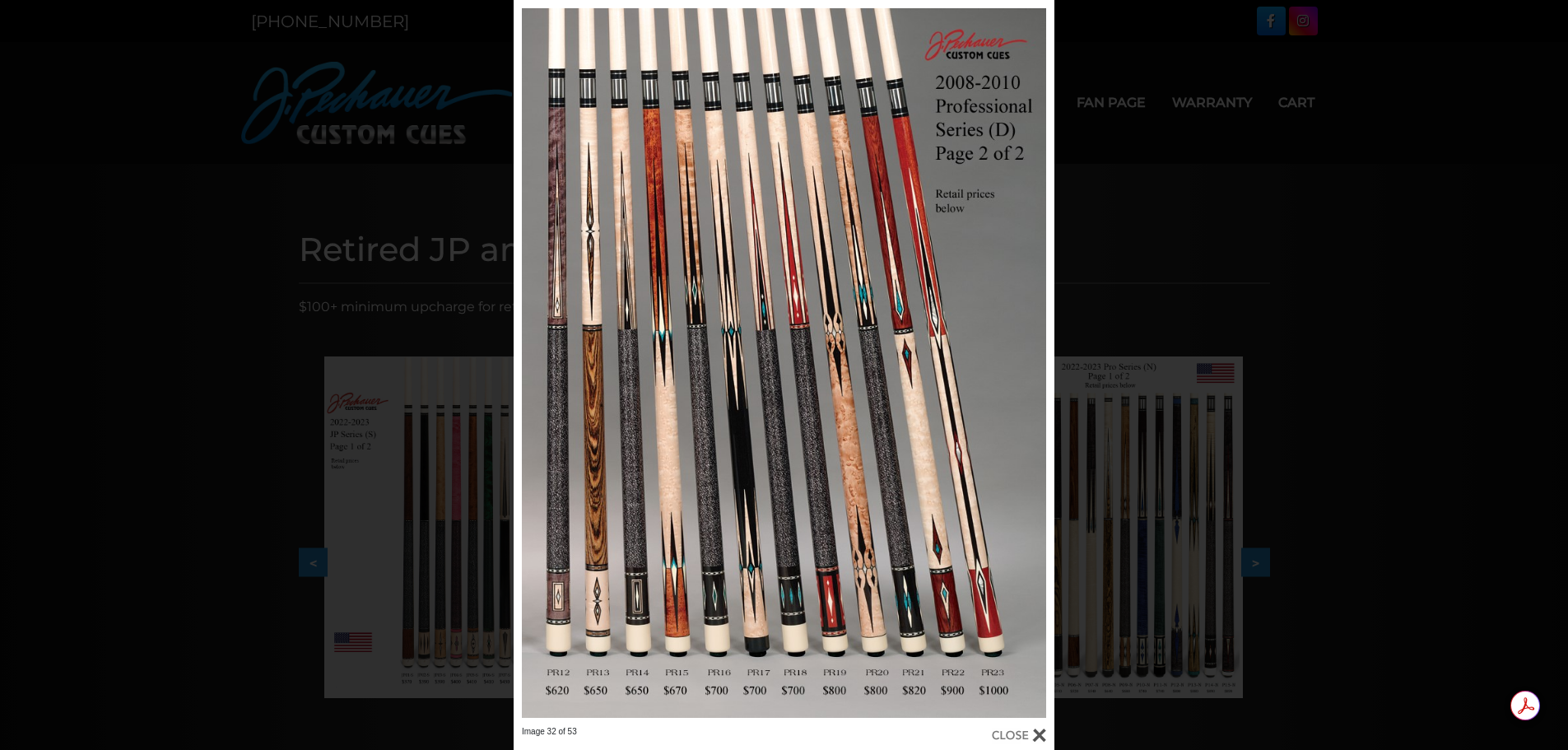
click at [1039, 360] on link at bounding box center [932, 363] width 243 height 726
